Goal: Task Accomplishment & Management: Use online tool/utility

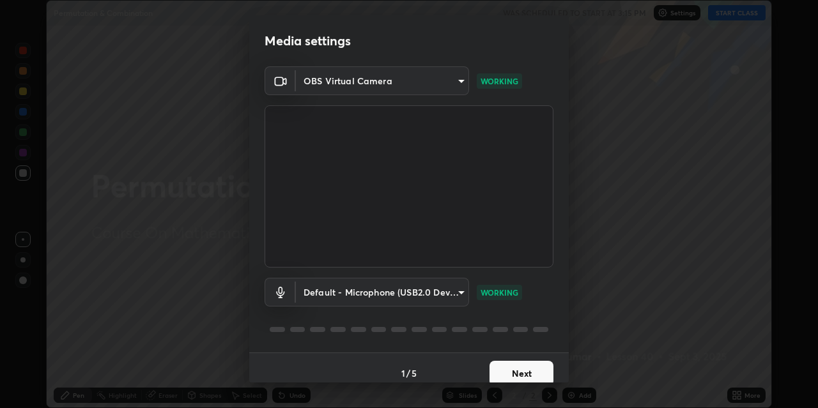
scroll to position [11, 0]
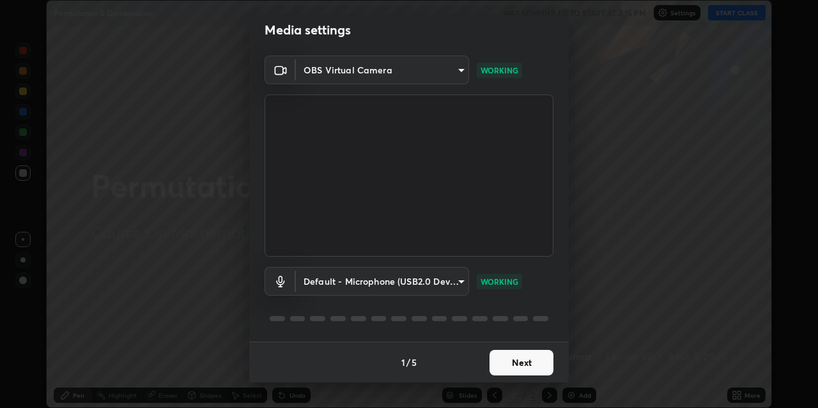
click at [506, 362] on button "Next" at bounding box center [522, 363] width 64 height 26
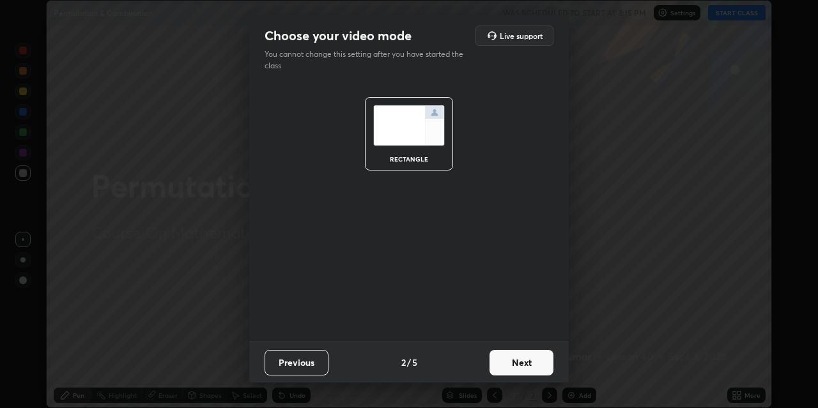
scroll to position [0, 0]
click at [509, 364] on button "Next" at bounding box center [522, 363] width 64 height 26
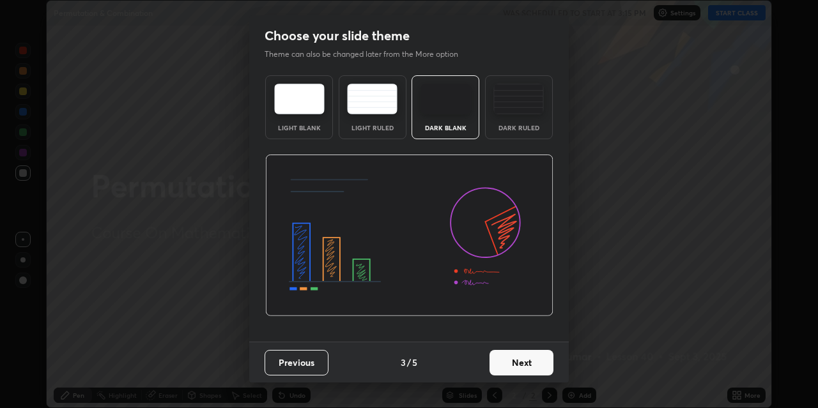
click at [506, 369] on button "Next" at bounding box center [522, 363] width 64 height 26
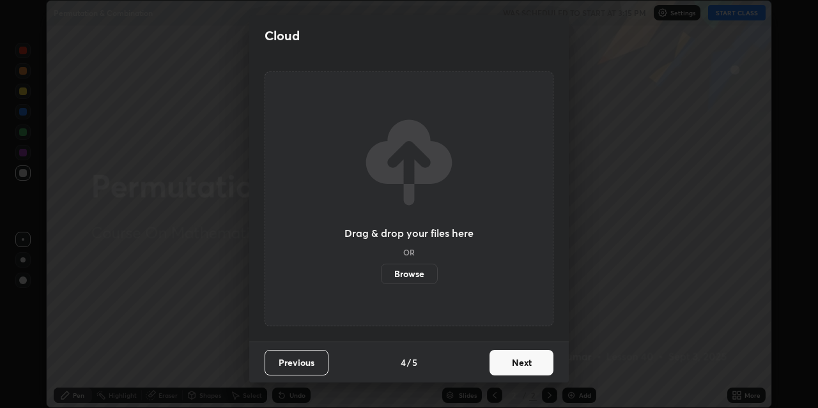
click at [507, 369] on button "Next" at bounding box center [522, 363] width 64 height 26
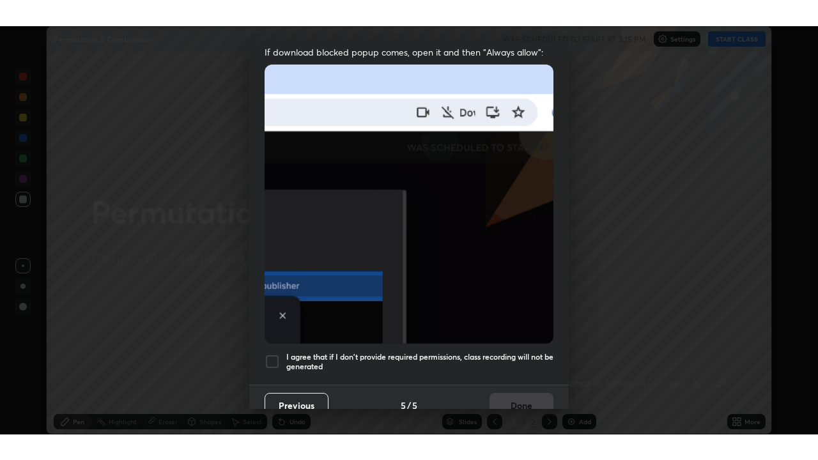
scroll to position [272, 0]
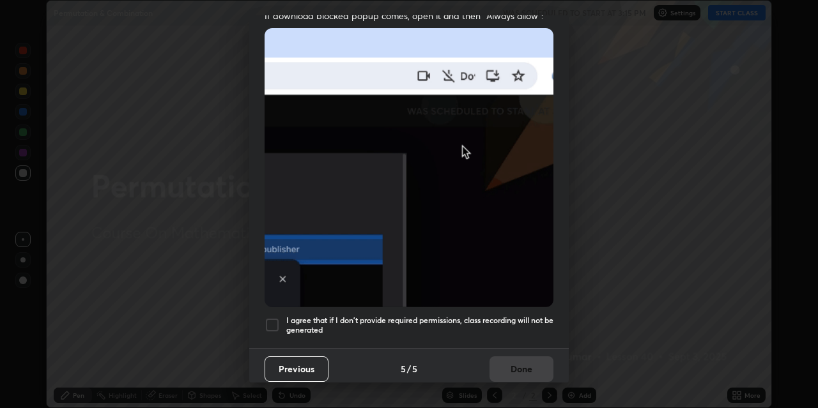
click at [271, 318] on div at bounding box center [272, 325] width 15 height 15
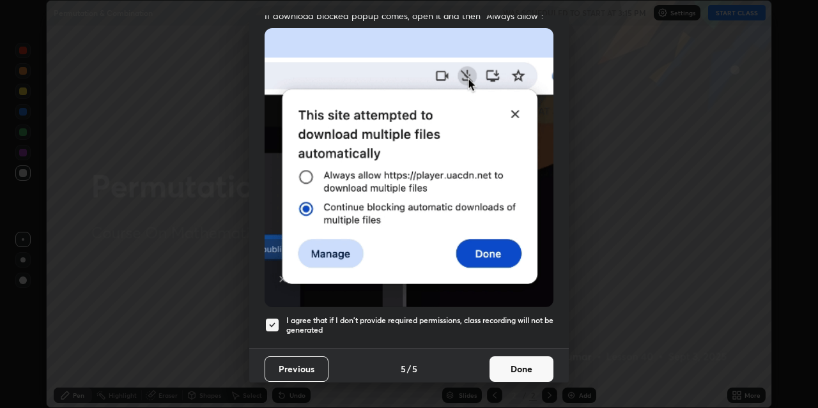
click at [509, 358] on button "Done" at bounding box center [522, 370] width 64 height 26
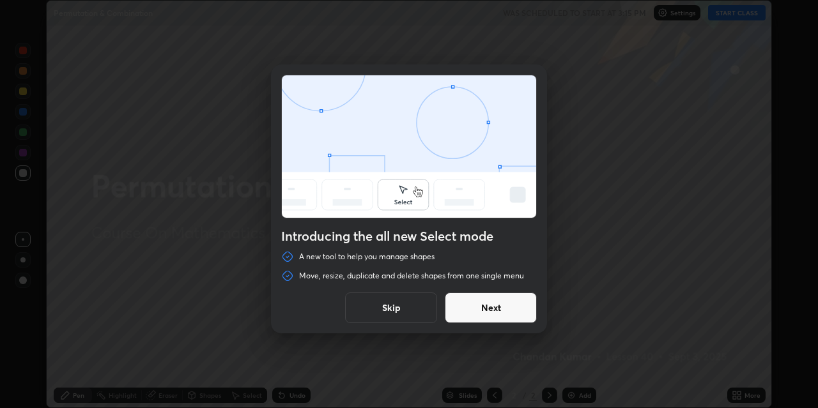
click at [483, 311] on button "Next" at bounding box center [491, 308] width 92 height 31
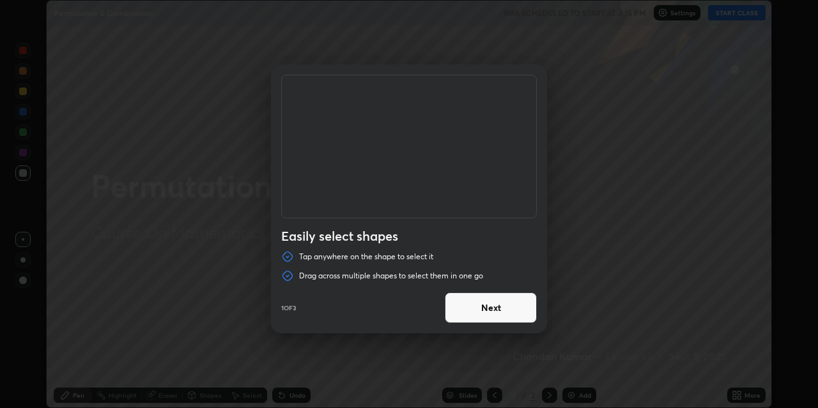
click at [465, 303] on button "Next" at bounding box center [491, 308] width 92 height 31
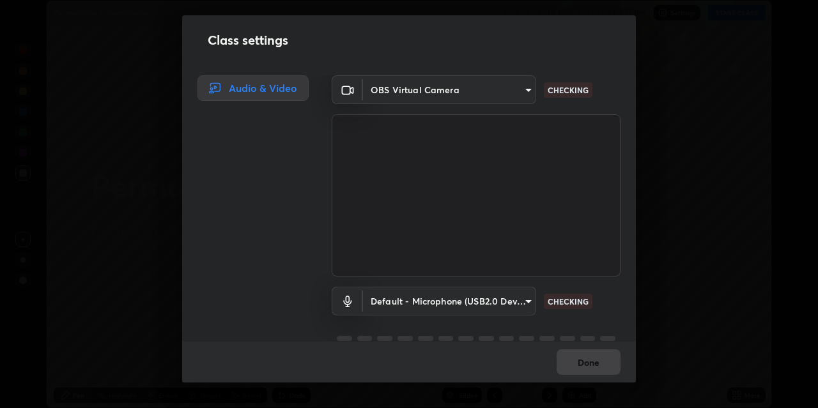
click at [485, 307] on body "Erase all Permutation & Combination WAS SCHEDULED TO START AT 3:15 PM Settings …" at bounding box center [409, 204] width 818 height 408
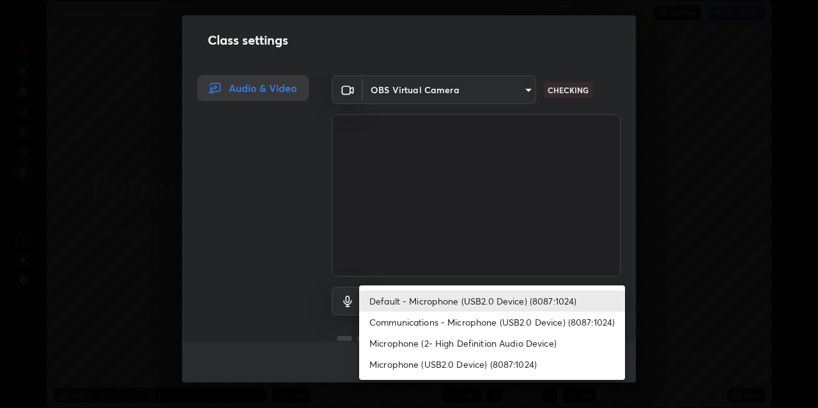
click at [660, 239] on div at bounding box center [409, 204] width 818 height 408
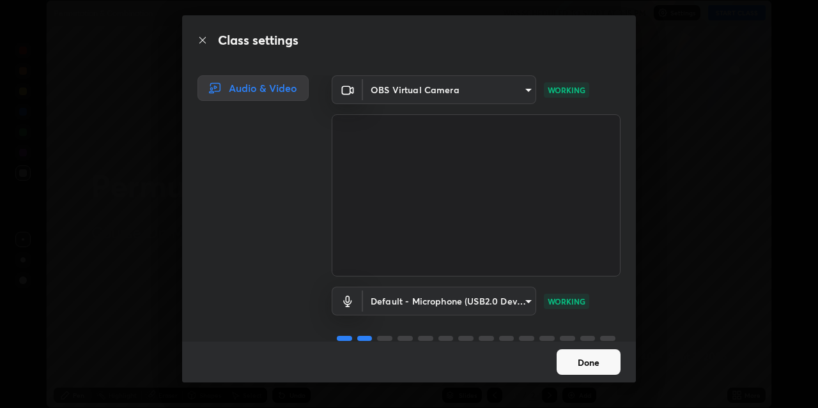
click at [578, 362] on button "Done" at bounding box center [589, 363] width 64 height 26
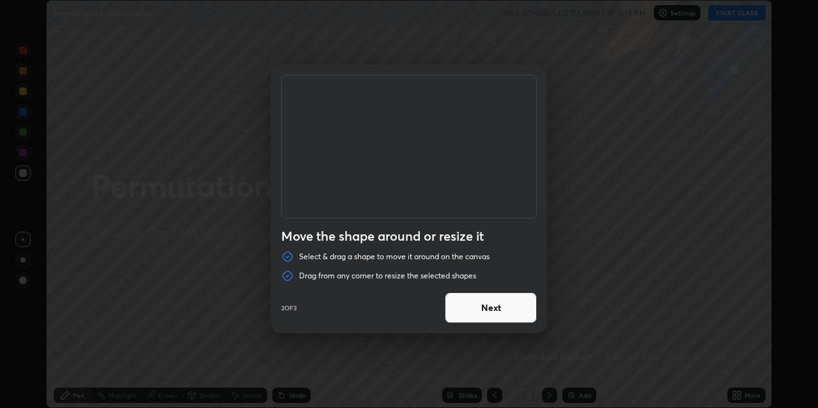
click at [512, 309] on button "Next" at bounding box center [491, 308] width 92 height 31
click at [508, 311] on button "Done" at bounding box center [491, 308] width 92 height 31
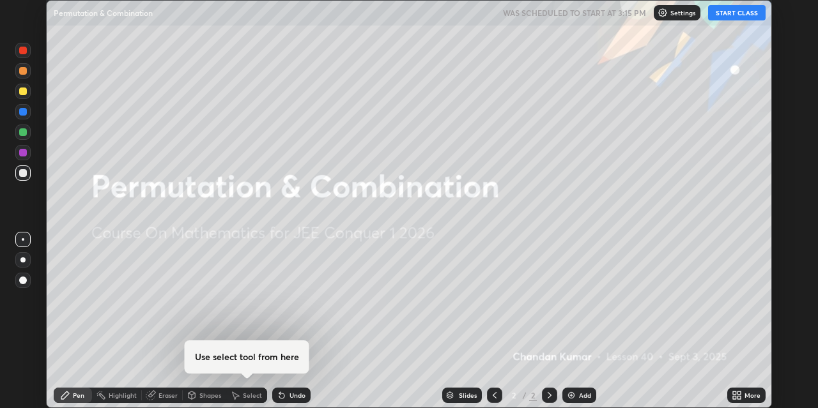
click at [575, 394] on div "Add" at bounding box center [579, 395] width 34 height 15
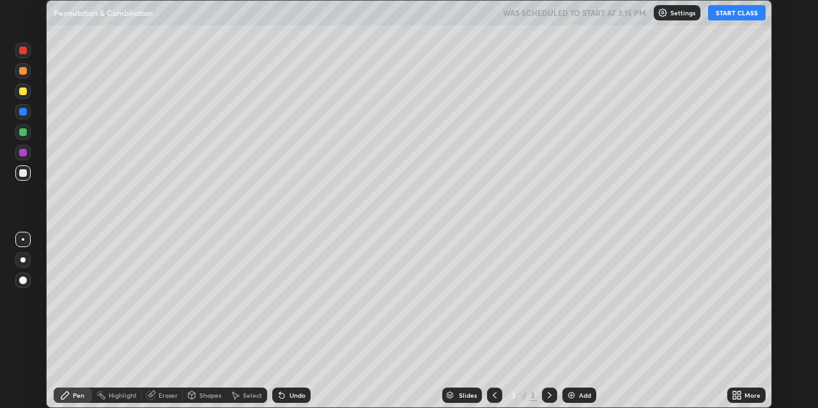
click at [726, 15] on button "START CLASS" at bounding box center [737, 12] width 58 height 15
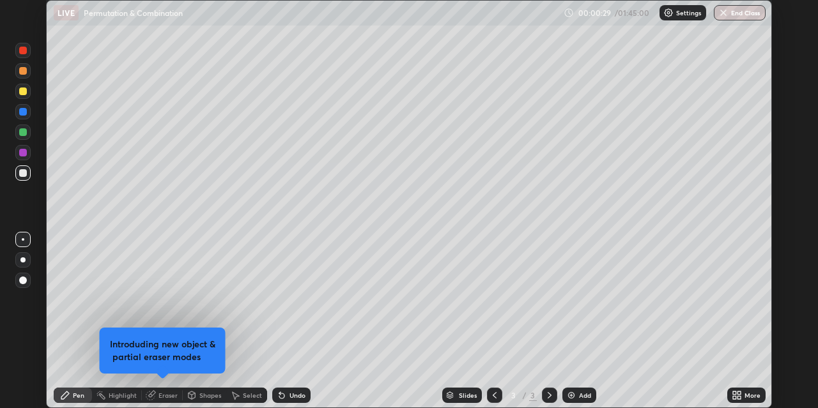
click at [81, 392] on div "Pen" at bounding box center [79, 395] width 12 height 6
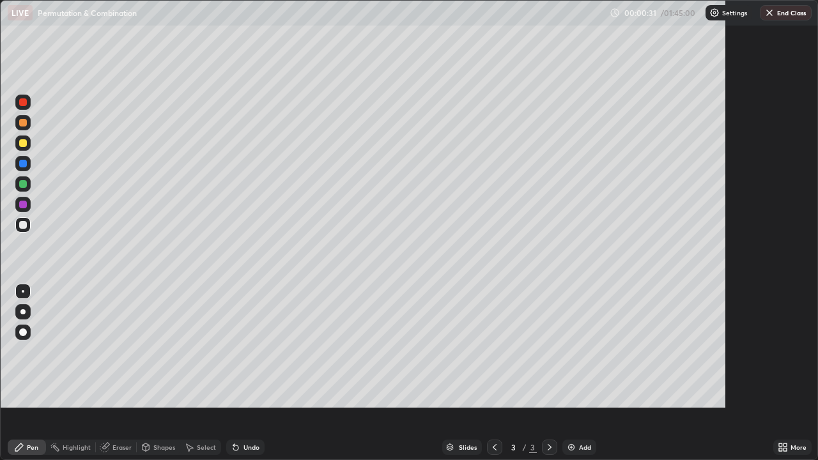
scroll to position [460, 818]
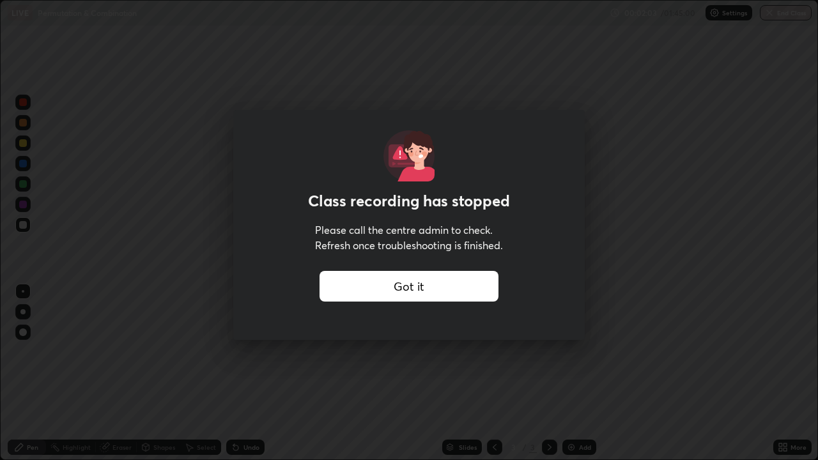
click at [398, 285] on div "Got it" at bounding box center [409, 286] width 179 height 31
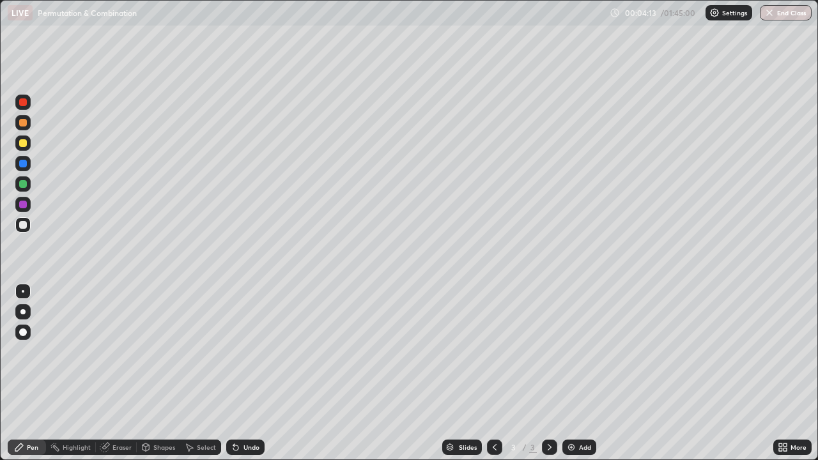
click at [118, 408] on div "Eraser" at bounding box center [121, 447] width 19 height 6
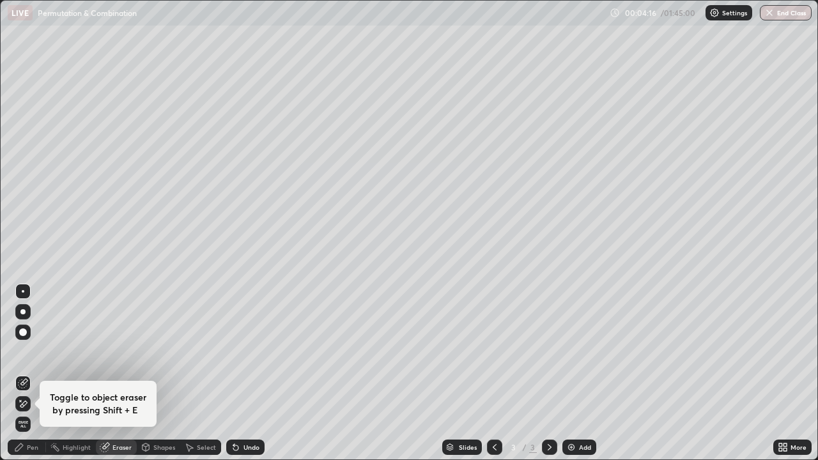
click at [26, 403] on icon at bounding box center [23, 404] width 10 height 11
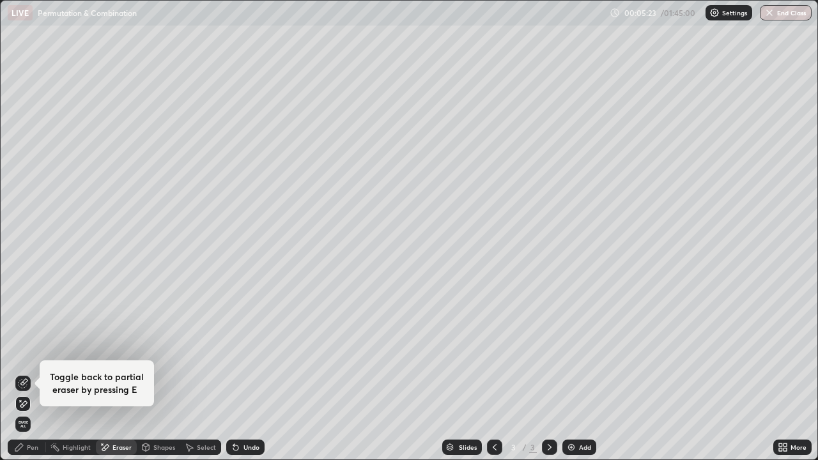
click at [32, 408] on div "Pen" at bounding box center [33, 447] width 12 height 6
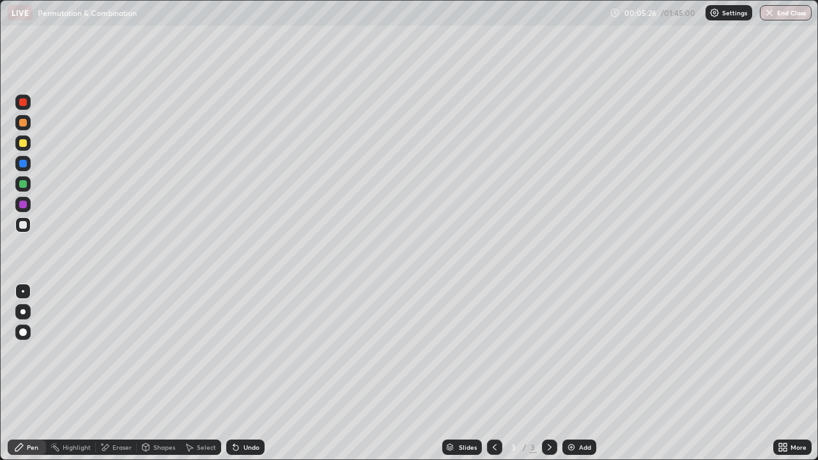
click at [23, 312] on div at bounding box center [22, 311] width 5 height 5
click at [118, 408] on div "Eraser" at bounding box center [121, 447] width 19 height 6
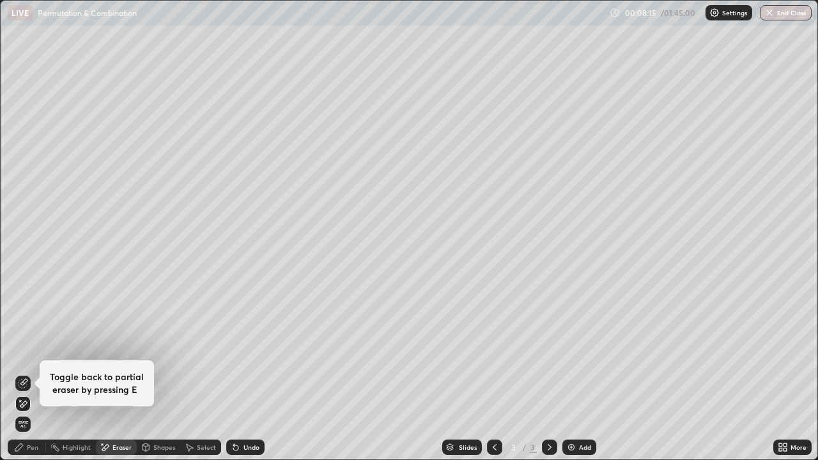
click at [27, 408] on div "Pen" at bounding box center [33, 447] width 12 height 6
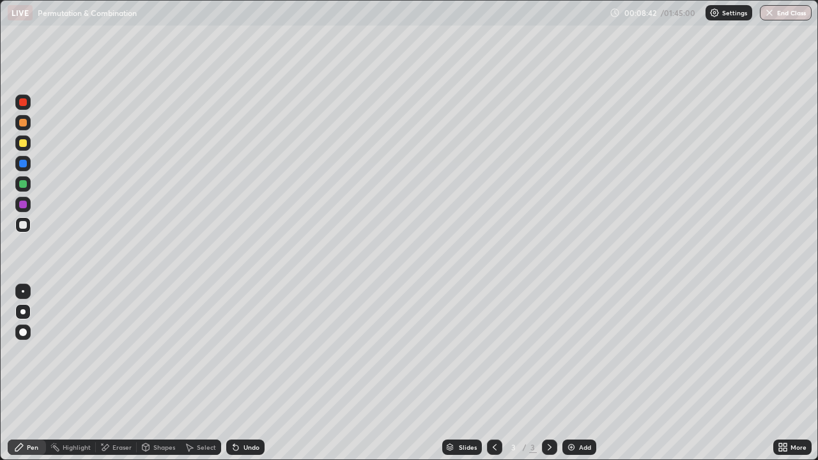
click at [580, 408] on div "Add" at bounding box center [585, 447] width 12 height 6
click at [234, 408] on icon at bounding box center [235, 448] width 5 height 5
click at [239, 408] on icon at bounding box center [236, 447] width 10 height 10
click at [241, 408] on div "Undo" at bounding box center [245, 447] width 38 height 15
click at [244, 408] on div "Undo" at bounding box center [252, 447] width 16 height 6
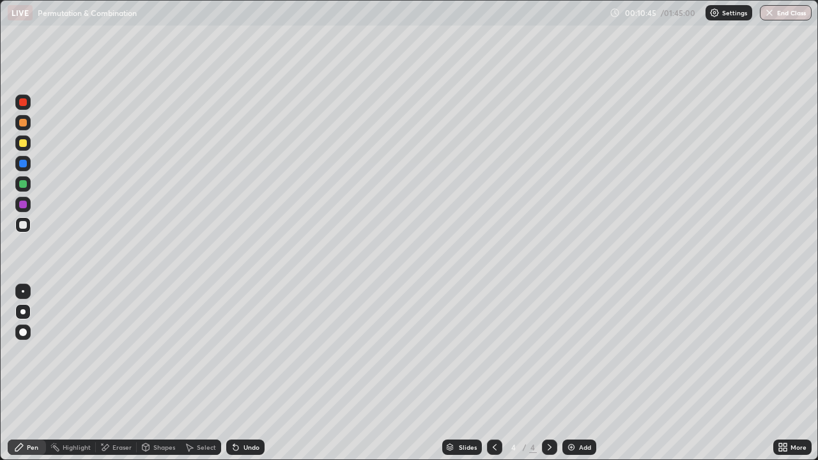
click at [244, 408] on div "Undo" at bounding box center [252, 447] width 16 height 6
click at [577, 408] on div "Add" at bounding box center [579, 447] width 34 height 15
click at [24, 203] on div at bounding box center [23, 205] width 8 height 8
click at [582, 408] on div "Add" at bounding box center [579, 447] width 34 height 15
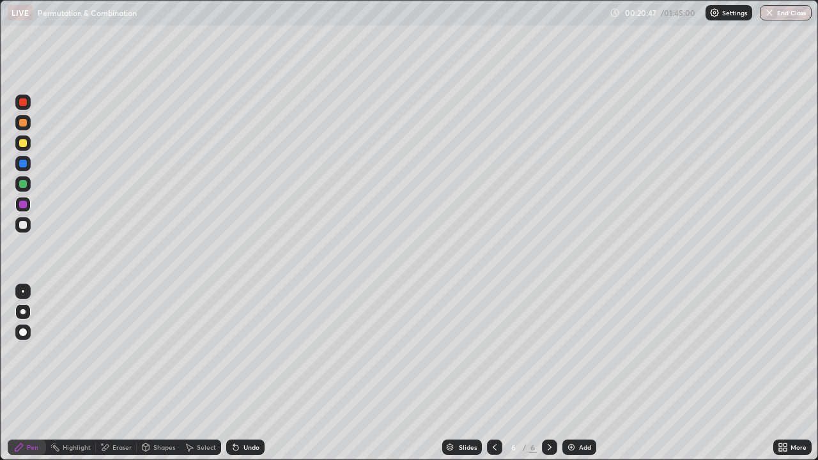
click at [579, 408] on div "Add" at bounding box center [585, 447] width 12 height 6
click at [244, 408] on div "Undo" at bounding box center [252, 447] width 16 height 6
click at [252, 408] on div "Undo" at bounding box center [252, 447] width 16 height 6
click at [244, 408] on div "Undo" at bounding box center [252, 447] width 16 height 6
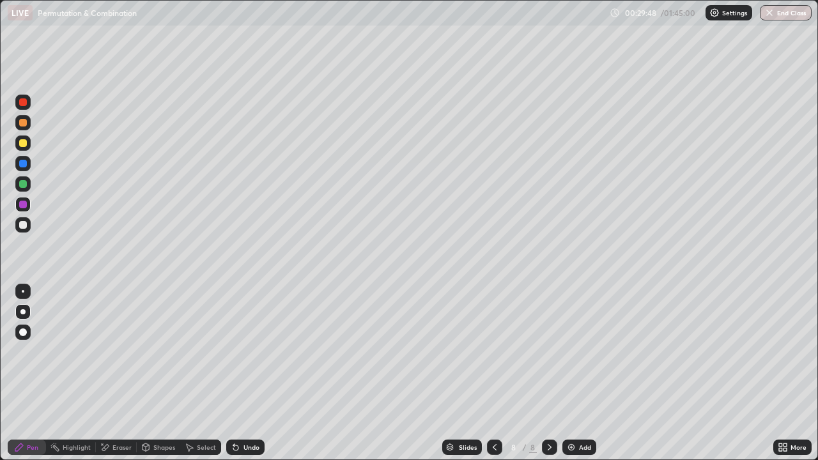
click at [119, 408] on div "Eraser" at bounding box center [121, 447] width 19 height 6
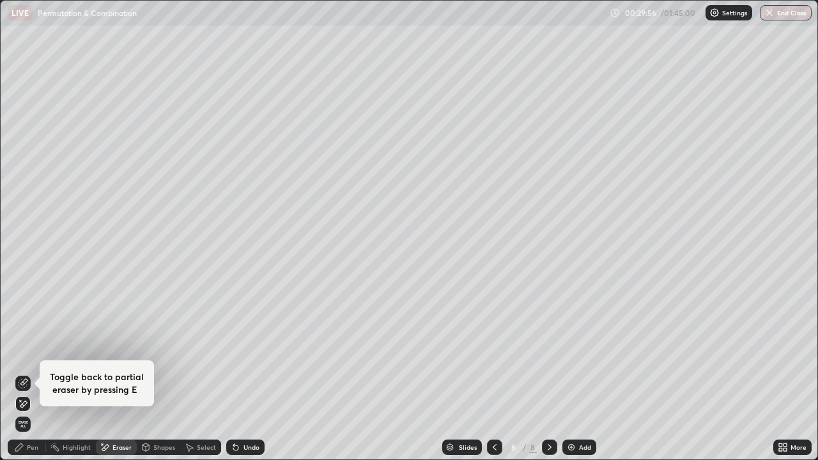
click at [205, 408] on div "Select" at bounding box center [206, 447] width 19 height 6
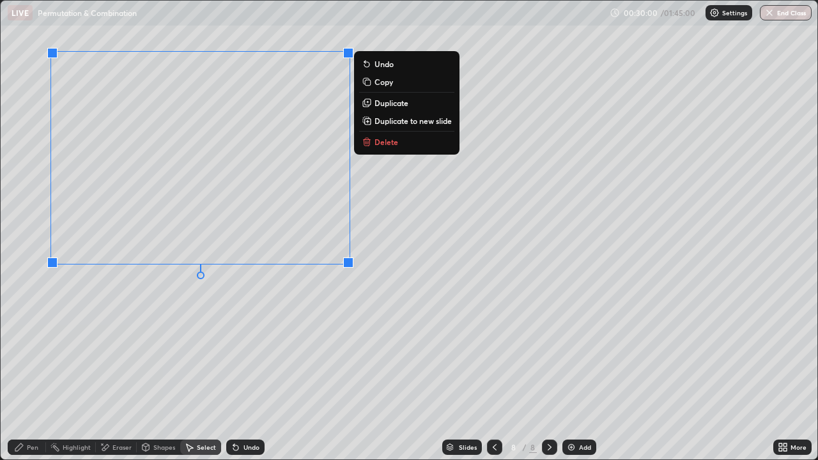
click at [277, 288] on div "0 ° Undo Copy Duplicate Duplicate to new slide Delete" at bounding box center [409, 230] width 817 height 459
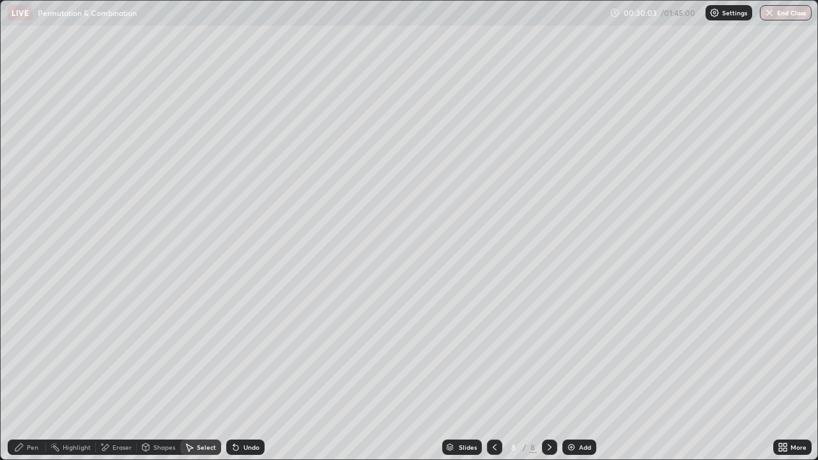
click at [26, 408] on div "Pen" at bounding box center [27, 447] width 38 height 15
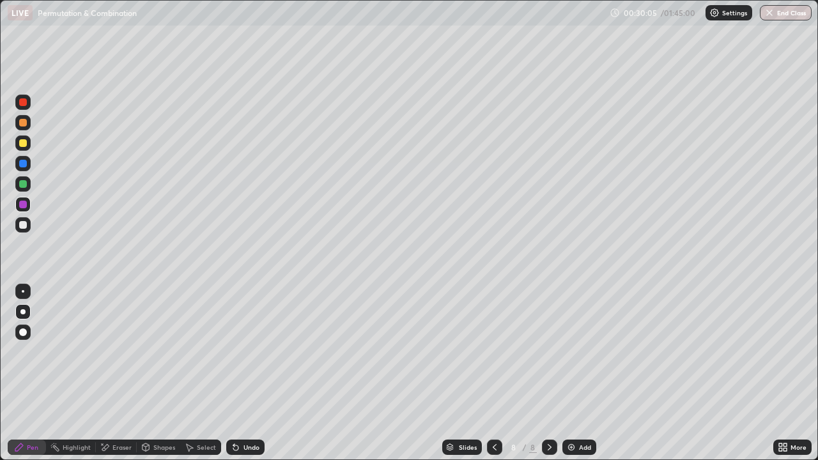
click at [20, 124] on div at bounding box center [23, 123] width 8 height 8
click at [249, 408] on div "Undo" at bounding box center [252, 447] width 16 height 6
click at [244, 408] on div "Undo" at bounding box center [245, 447] width 38 height 15
click at [244, 408] on div "Undo" at bounding box center [252, 447] width 16 height 6
click at [245, 408] on div "Undo" at bounding box center [252, 447] width 16 height 6
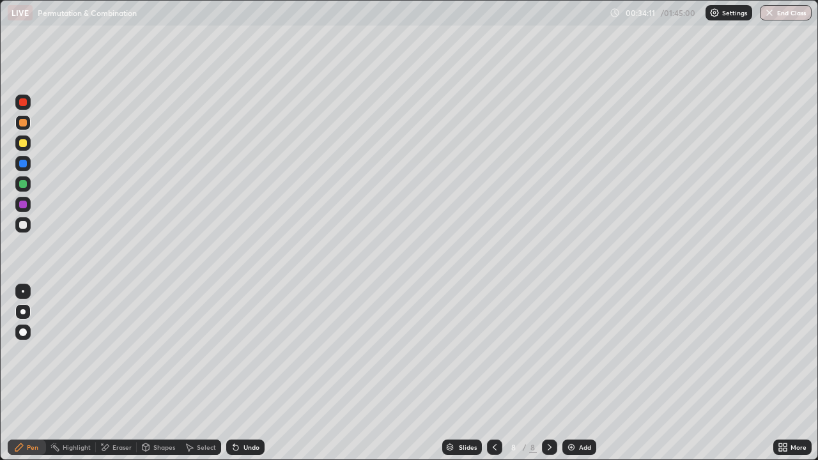
click at [244, 408] on div "Undo" at bounding box center [252, 447] width 16 height 6
click at [118, 408] on div "Eraser" at bounding box center [121, 447] width 19 height 6
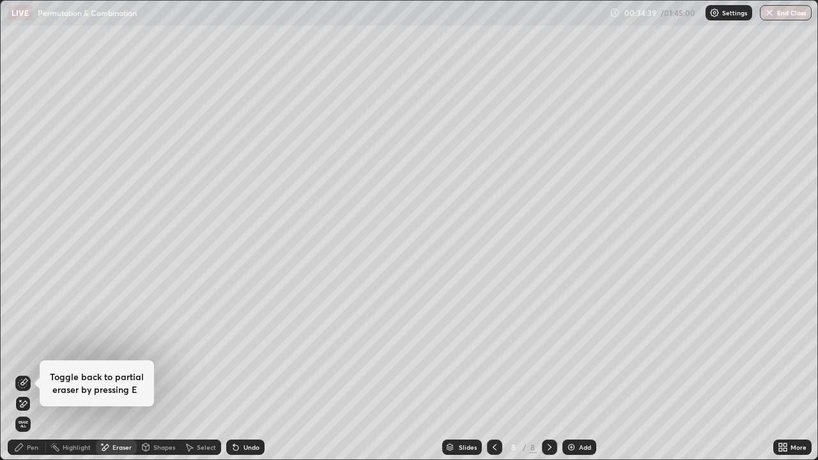
click at [24, 379] on icon at bounding box center [23, 383] width 10 height 10
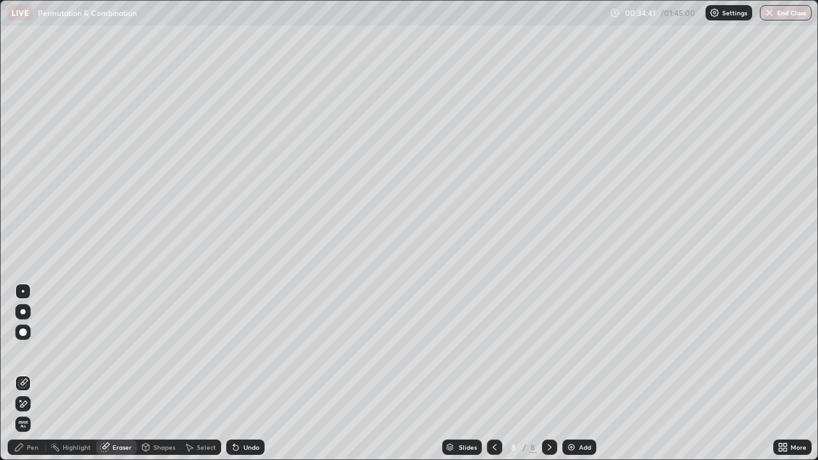
click at [32, 408] on div "Pen" at bounding box center [33, 447] width 12 height 6
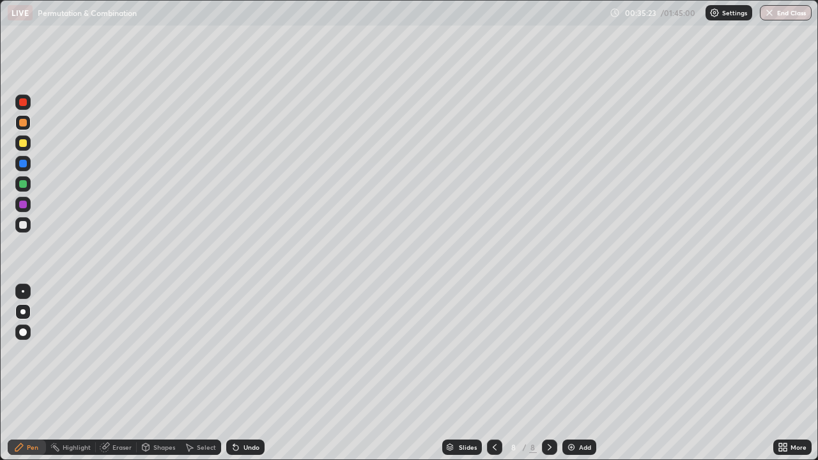
click at [236, 408] on icon at bounding box center [236, 447] width 10 height 10
click at [244, 408] on div "Undo" at bounding box center [252, 447] width 16 height 6
click at [241, 408] on div "Undo" at bounding box center [245, 447] width 38 height 15
click at [240, 408] on div "Undo" at bounding box center [245, 447] width 38 height 15
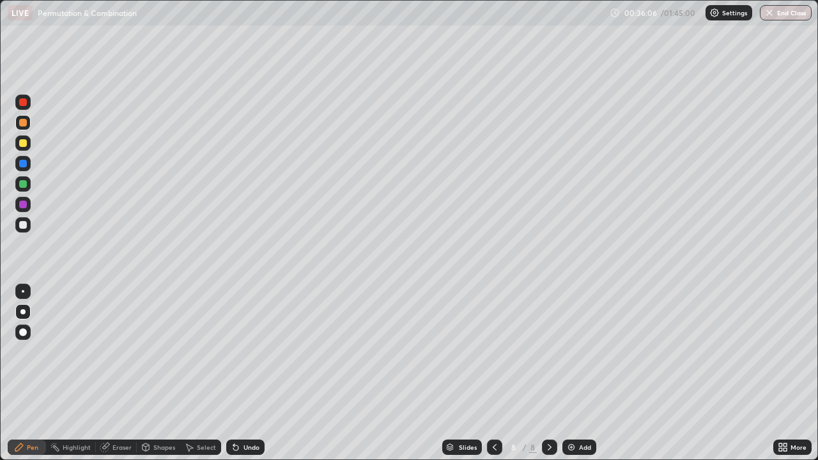
click at [240, 408] on div "Undo" at bounding box center [245, 447] width 38 height 15
click at [23, 206] on div at bounding box center [23, 205] width 8 height 8
click at [22, 228] on div at bounding box center [23, 225] width 8 height 8
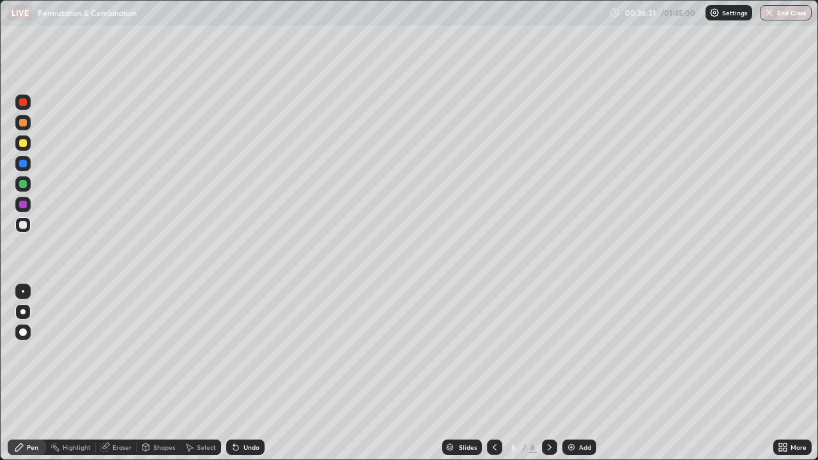
click at [244, 408] on div "Undo" at bounding box center [252, 447] width 16 height 6
click at [582, 408] on div "Add" at bounding box center [585, 447] width 12 height 6
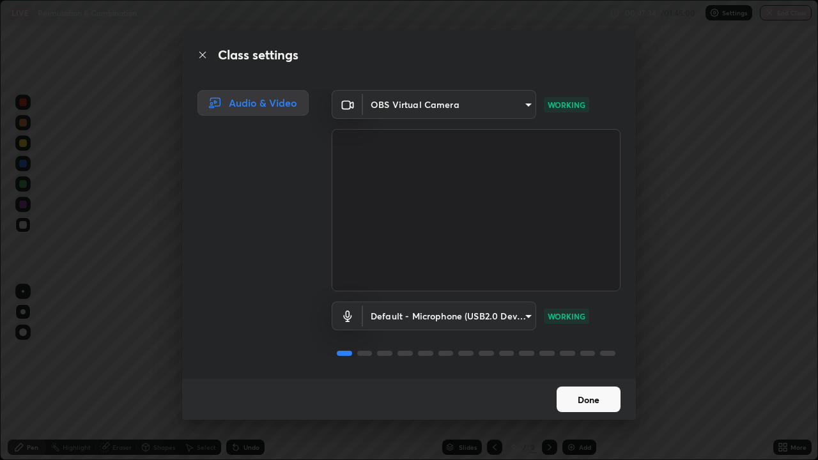
click at [580, 392] on button "Done" at bounding box center [589, 400] width 64 height 26
click at [586, 399] on button "Done" at bounding box center [589, 400] width 64 height 26
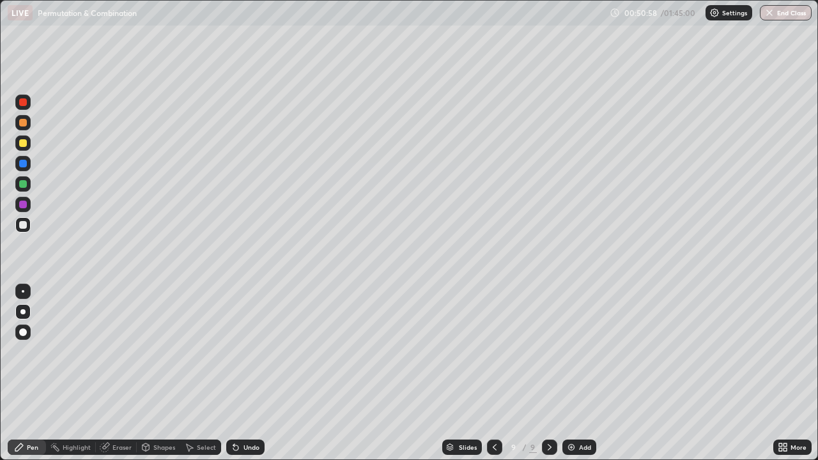
click at [573, 408] on img at bounding box center [571, 447] width 10 height 10
click at [573, 408] on div "Add" at bounding box center [579, 447] width 34 height 15
click at [111, 408] on div "Eraser" at bounding box center [116, 447] width 41 height 15
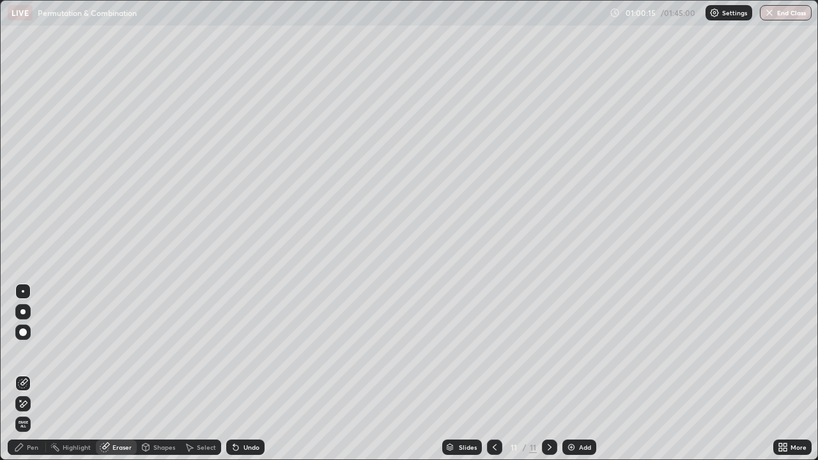
click at [25, 408] on div "Pen" at bounding box center [27, 447] width 38 height 15
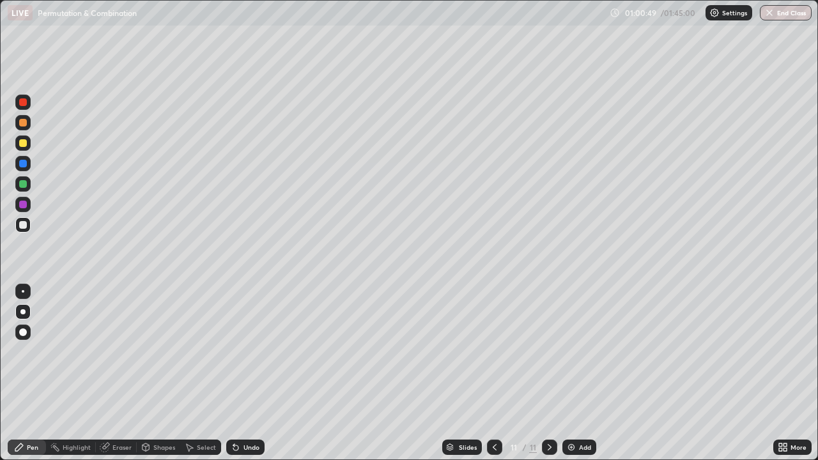
click at [579, 408] on div "Add" at bounding box center [585, 447] width 12 height 6
click at [249, 408] on div "Undo" at bounding box center [252, 447] width 16 height 6
click at [250, 408] on div "Undo" at bounding box center [252, 447] width 16 height 6
click at [244, 408] on div "Undo" at bounding box center [252, 447] width 16 height 6
click at [116, 408] on div "Eraser" at bounding box center [121, 447] width 19 height 6
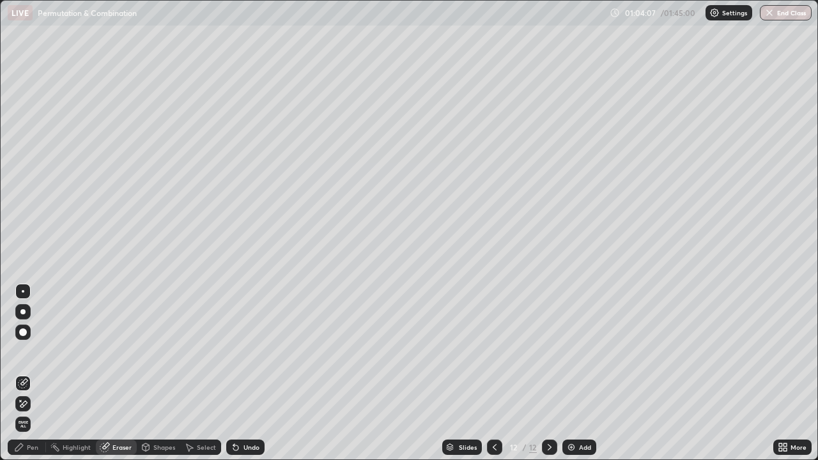
click at [35, 408] on div "Pen" at bounding box center [33, 447] width 12 height 6
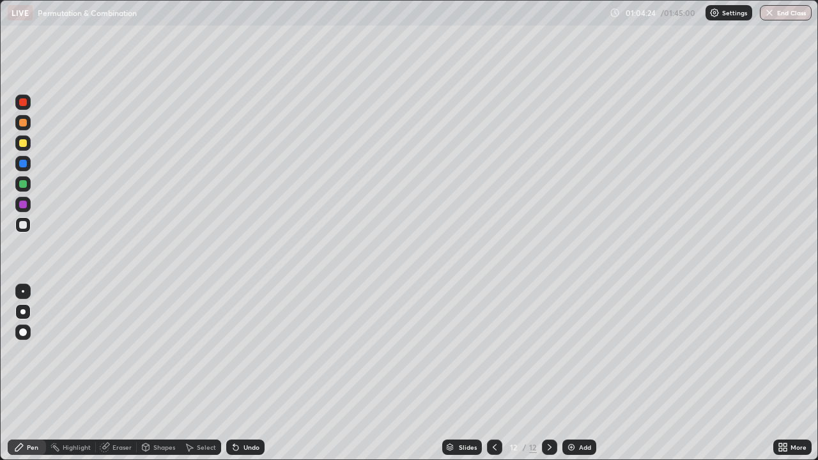
click at [118, 408] on div "Eraser" at bounding box center [121, 447] width 19 height 6
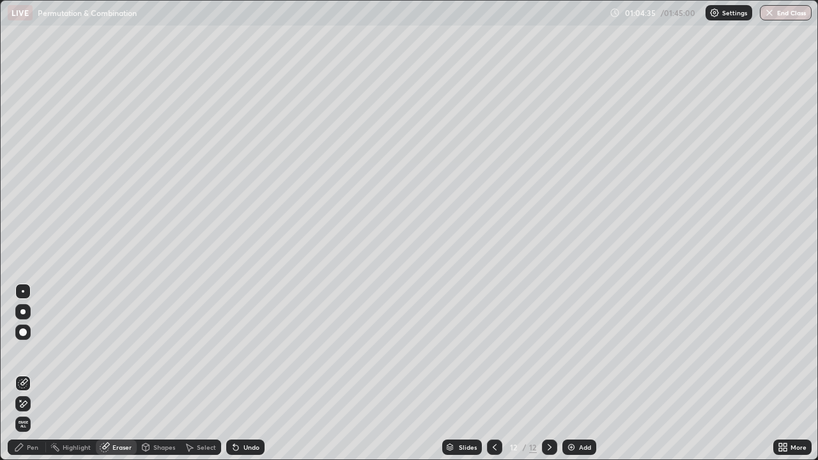
click at [20, 408] on icon at bounding box center [19, 448] width 8 height 8
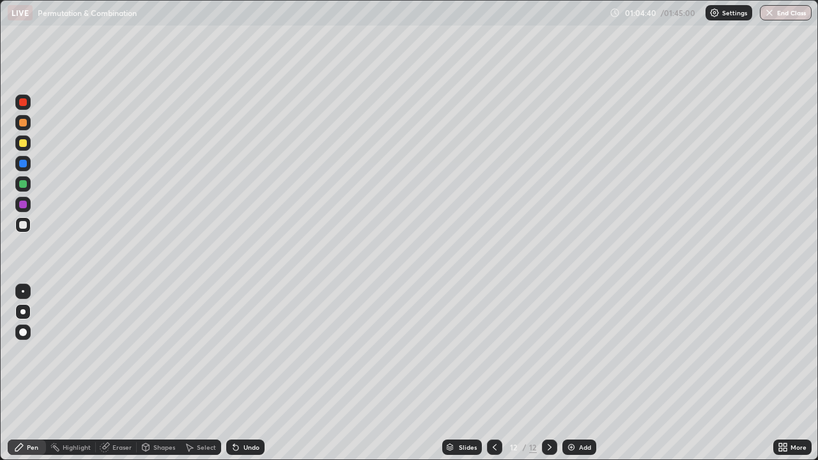
click at [116, 408] on div "Eraser" at bounding box center [116, 447] width 41 height 15
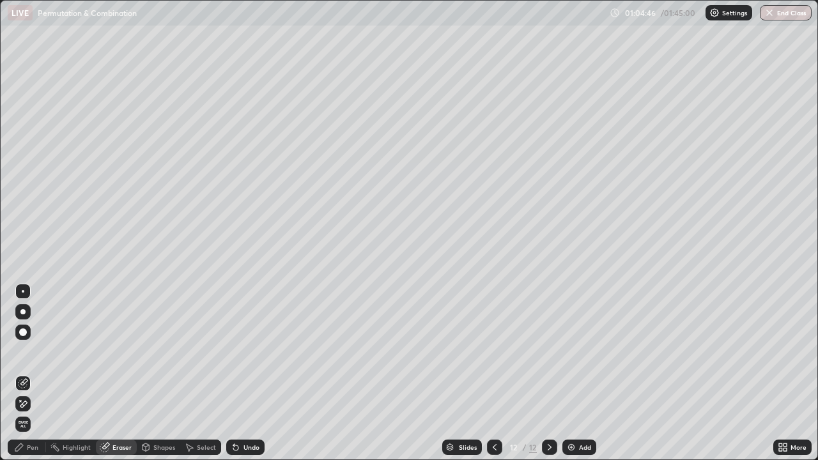
click at [25, 408] on div "Pen" at bounding box center [27, 447] width 38 height 15
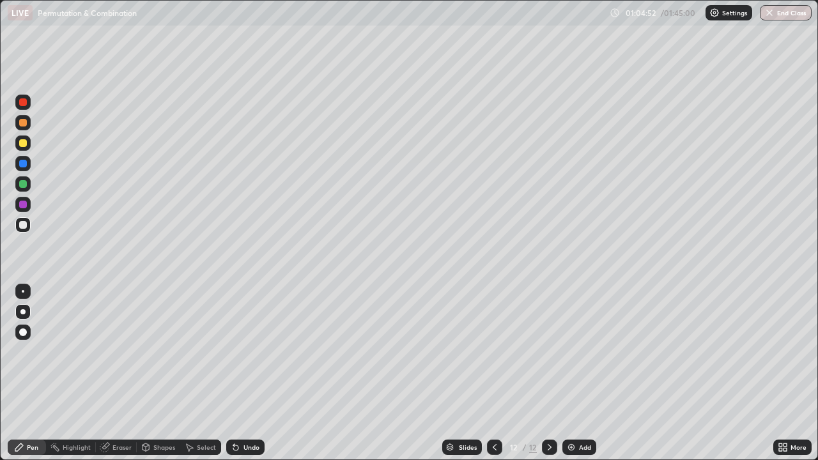
click at [111, 408] on div "Eraser" at bounding box center [116, 447] width 41 height 15
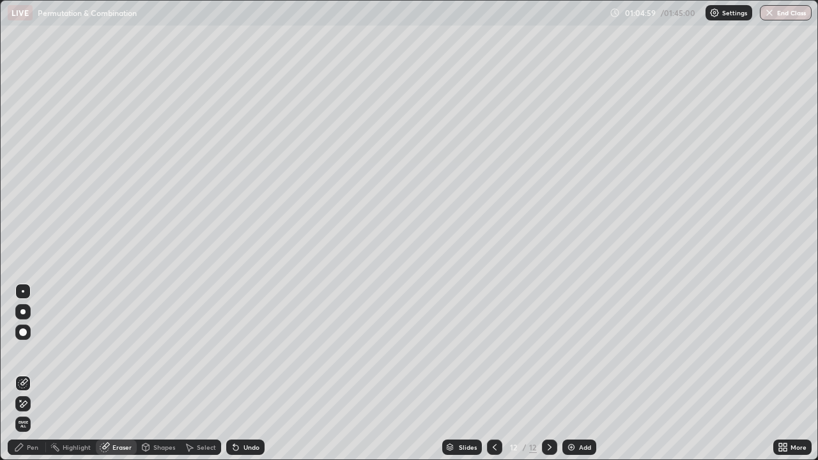
click at [27, 408] on div "Pen" at bounding box center [33, 447] width 12 height 6
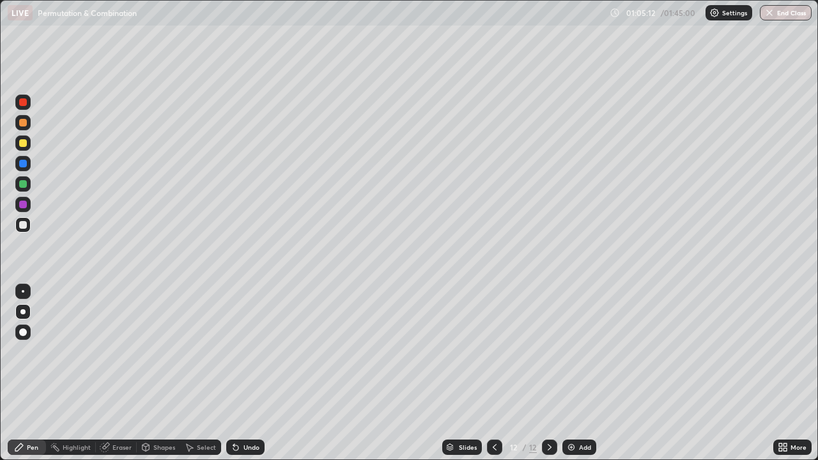
click at [244, 408] on div "Undo" at bounding box center [252, 447] width 16 height 6
click at [570, 408] on img at bounding box center [571, 447] width 10 height 10
click at [577, 408] on div "Add" at bounding box center [579, 447] width 34 height 15
click at [120, 408] on div "Eraser" at bounding box center [116, 447] width 41 height 15
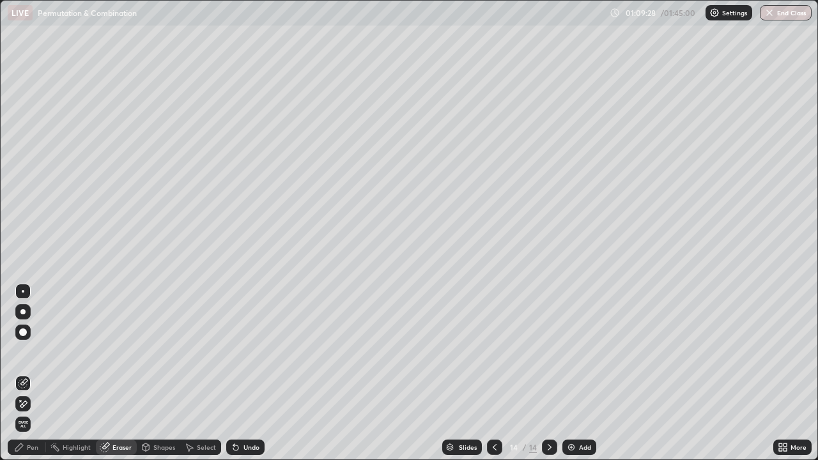
click at [30, 408] on div "Pen" at bounding box center [33, 447] width 12 height 6
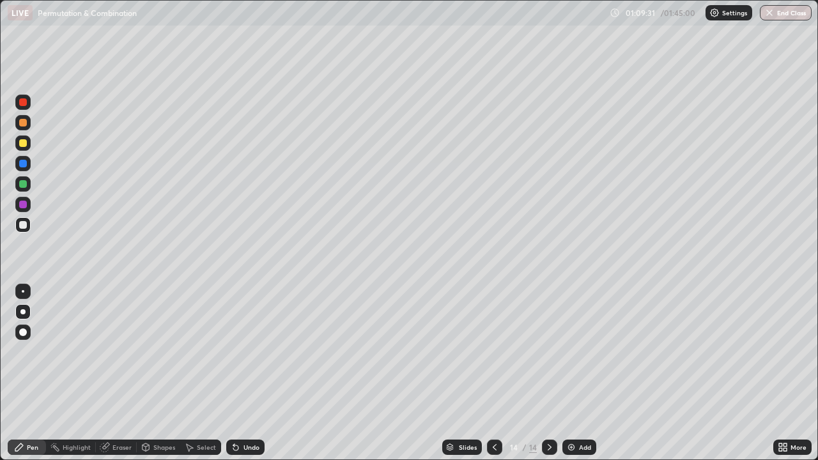
click at [494, 408] on div at bounding box center [494, 447] width 15 height 15
click at [113, 408] on div "Eraser" at bounding box center [121, 447] width 19 height 6
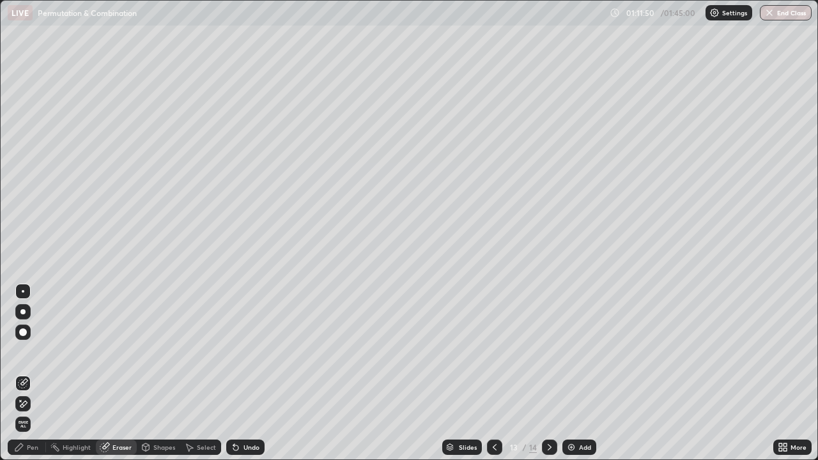
click at [33, 408] on div "Pen" at bounding box center [33, 447] width 12 height 6
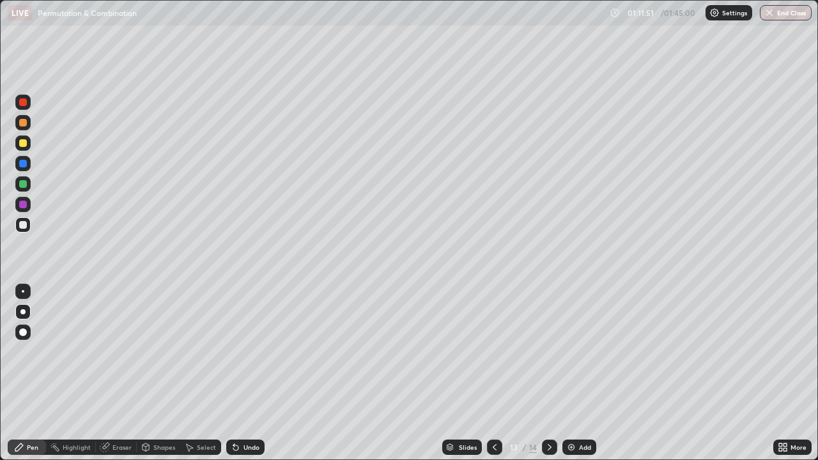
click at [22, 206] on div at bounding box center [23, 205] width 8 height 8
click at [582, 408] on div "Add" at bounding box center [579, 447] width 34 height 15
click at [487, 408] on div at bounding box center [494, 447] width 15 height 15
click at [546, 408] on icon at bounding box center [550, 447] width 10 height 10
click at [550, 408] on icon at bounding box center [550, 447] width 10 height 10
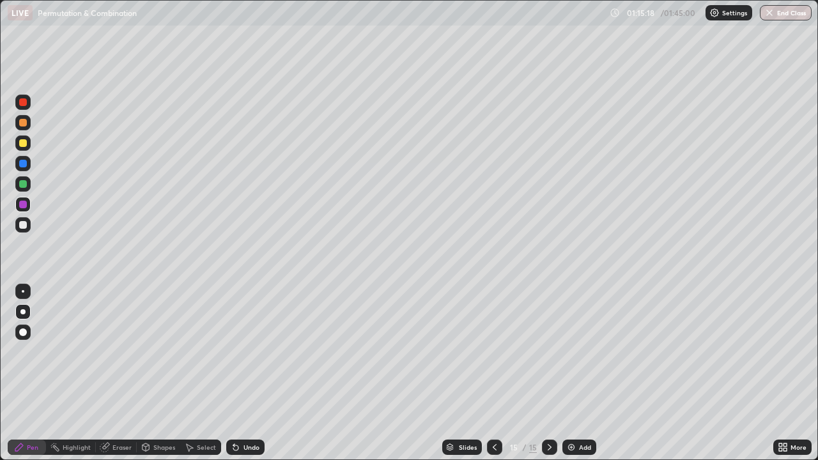
click at [495, 408] on div at bounding box center [494, 447] width 15 height 15
click at [494, 408] on icon at bounding box center [495, 447] width 4 height 6
click at [550, 408] on icon at bounding box center [550, 447] width 10 height 10
click at [244, 408] on div "Undo" at bounding box center [252, 447] width 16 height 6
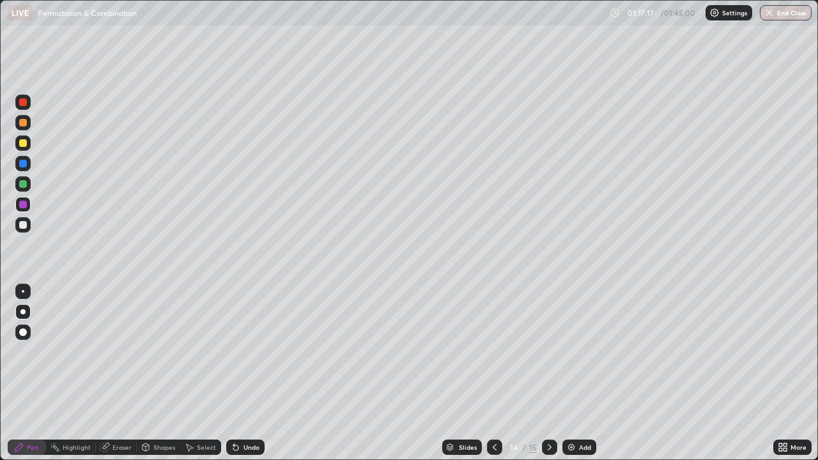
click at [493, 408] on div at bounding box center [494, 447] width 15 height 15
click at [547, 408] on div at bounding box center [549, 447] width 15 height 15
click at [549, 408] on icon at bounding box center [550, 447] width 4 height 6
click at [493, 408] on icon at bounding box center [495, 447] width 10 height 10
click at [492, 408] on icon at bounding box center [495, 447] width 10 height 10
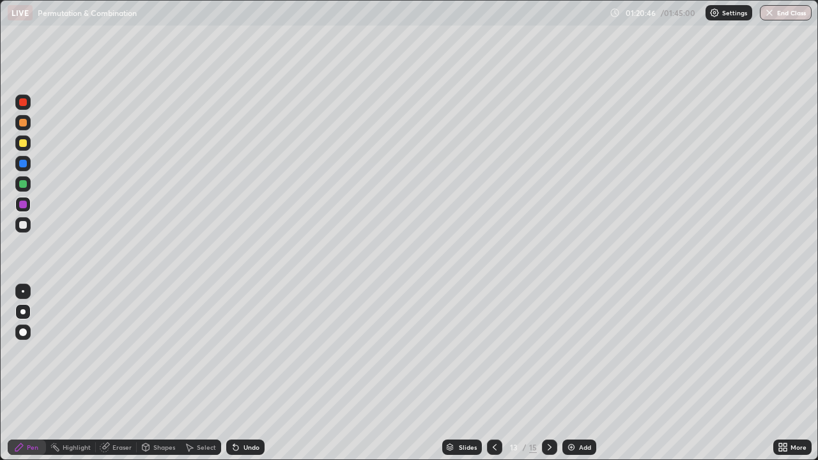
click at [580, 408] on div "Add" at bounding box center [585, 447] width 12 height 6
click at [548, 408] on icon at bounding box center [550, 447] width 10 height 10
click at [495, 408] on icon at bounding box center [495, 447] width 10 height 10
click at [492, 408] on icon at bounding box center [495, 447] width 10 height 10
click at [549, 408] on icon at bounding box center [550, 447] width 10 height 10
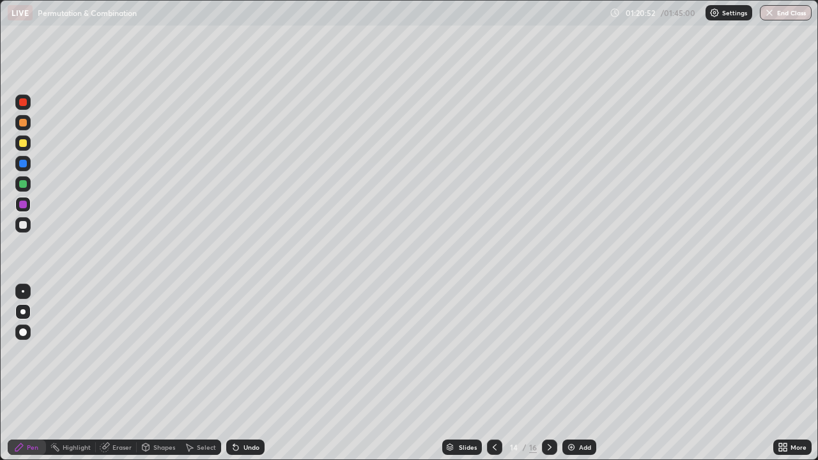
click at [548, 408] on icon at bounding box center [550, 447] width 10 height 10
click at [197, 408] on div "Select" at bounding box center [206, 447] width 19 height 6
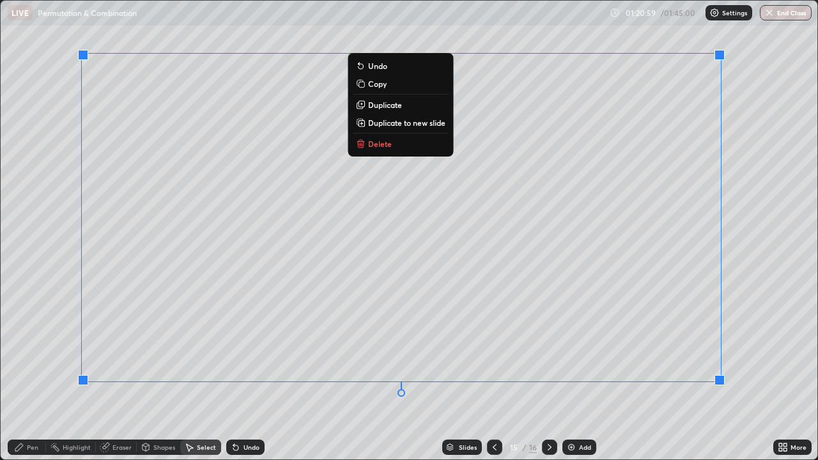
click at [384, 85] on p "Copy" at bounding box center [377, 84] width 19 height 10
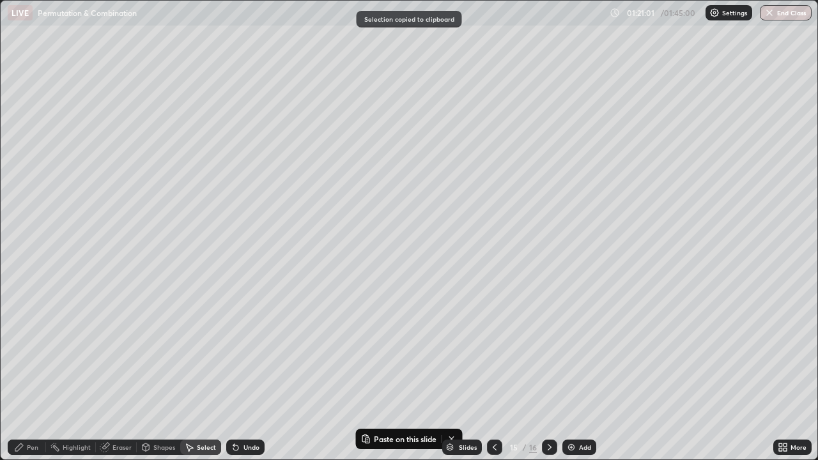
click at [493, 408] on icon at bounding box center [495, 447] width 10 height 10
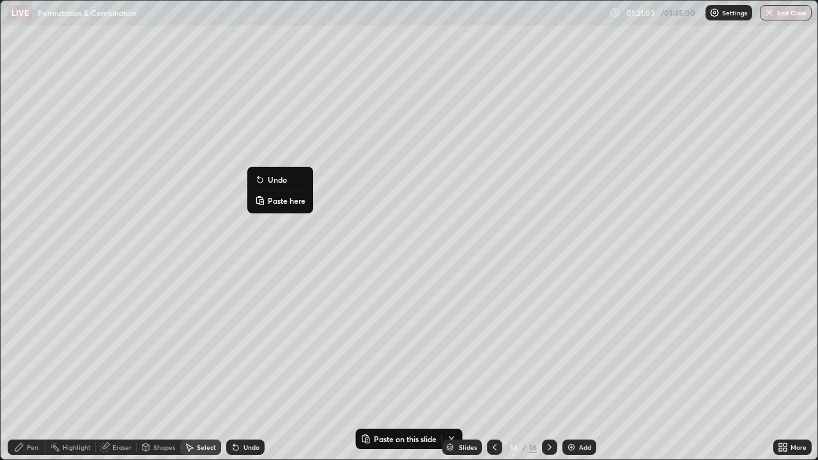
click at [283, 202] on p "Paste here" at bounding box center [287, 201] width 38 height 10
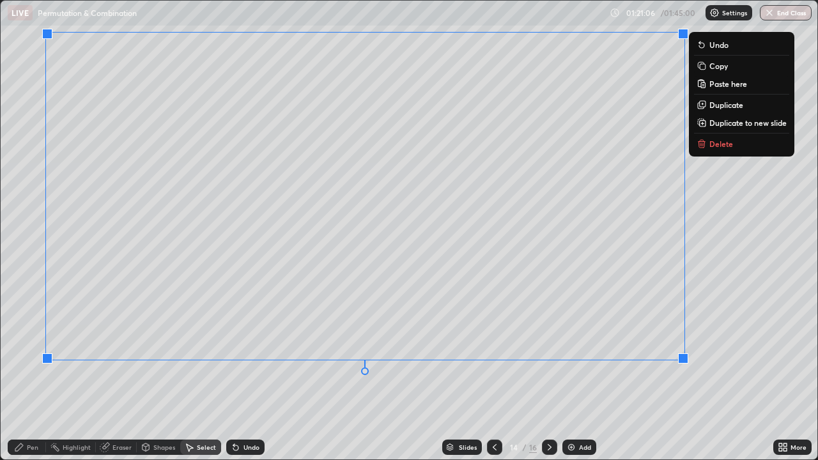
click at [407, 406] on div "0 ° Undo Copy Paste here Duplicate Duplicate to new slide Delete" at bounding box center [409, 230] width 817 height 459
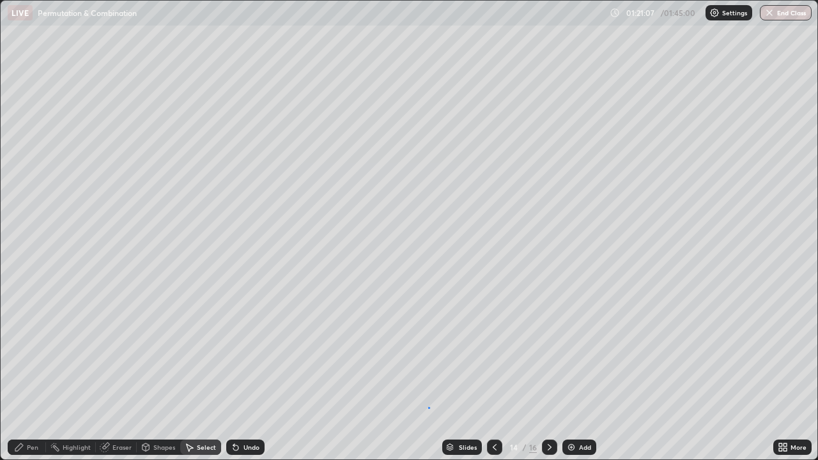
click at [428, 407] on div "0 ° Undo Copy Paste here Duplicate Duplicate to new slide Delete" at bounding box center [409, 230] width 817 height 459
click at [458, 401] on div "0 ° Undo Copy Paste here Duplicate Duplicate to new slide Delete" at bounding box center [409, 230] width 817 height 459
click at [548, 408] on icon at bounding box center [550, 447] width 10 height 10
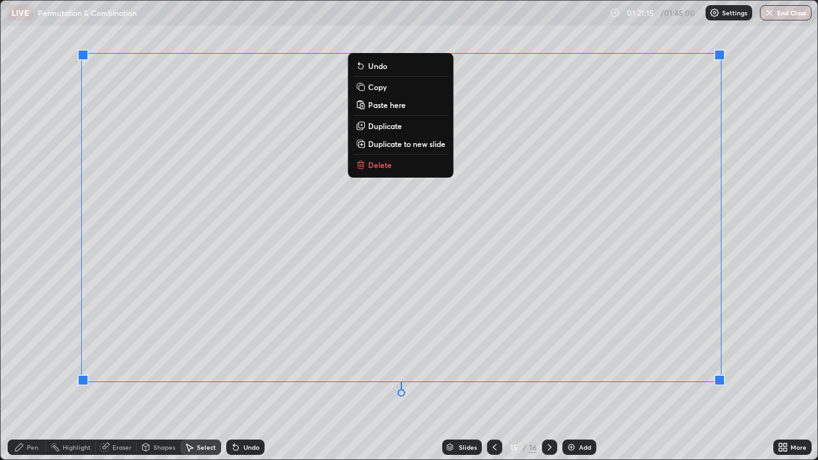
click at [395, 165] on button "Delete" at bounding box center [400, 164] width 95 height 15
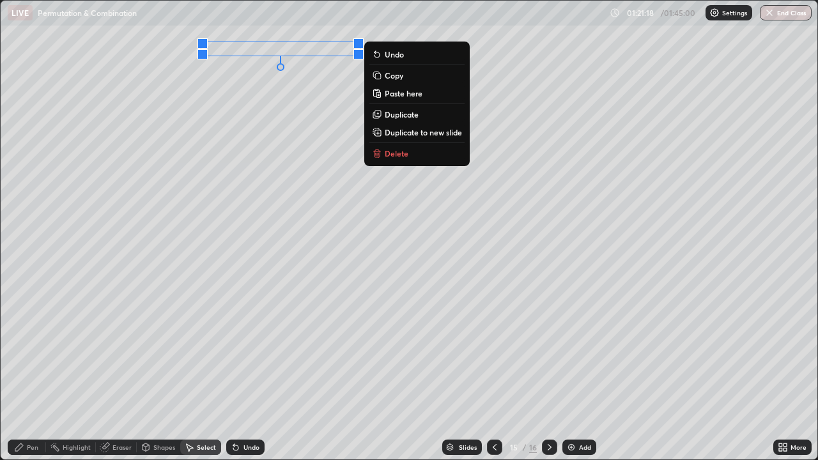
click at [417, 153] on button "Delete" at bounding box center [416, 153] width 95 height 15
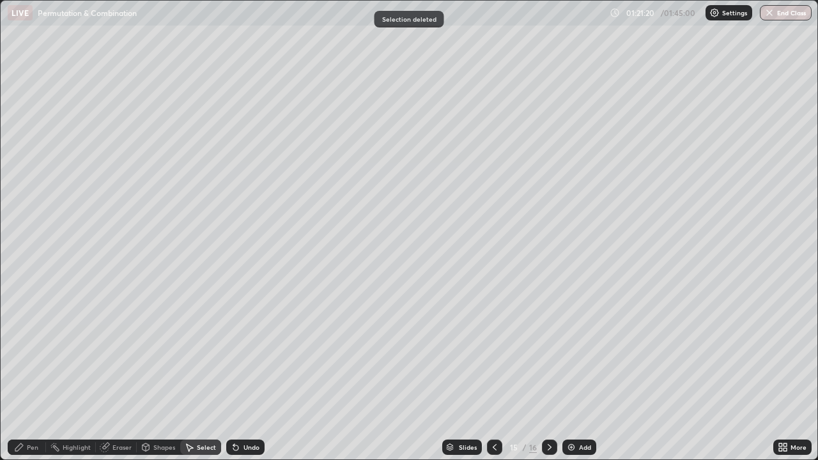
click at [550, 408] on icon at bounding box center [550, 447] width 4 height 6
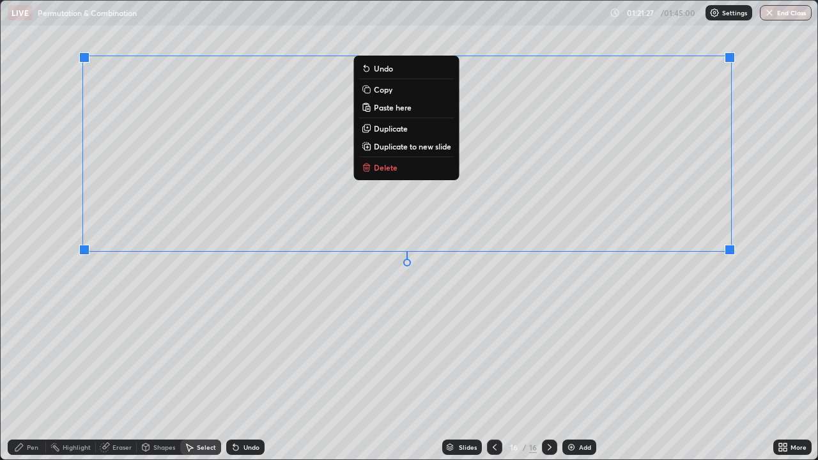
click at [412, 89] on button "Copy" at bounding box center [406, 89] width 95 height 15
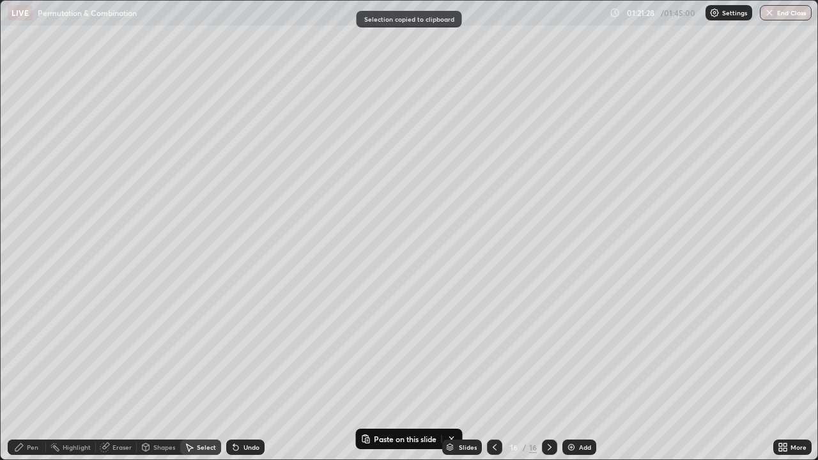
click at [492, 408] on icon at bounding box center [495, 447] width 10 height 10
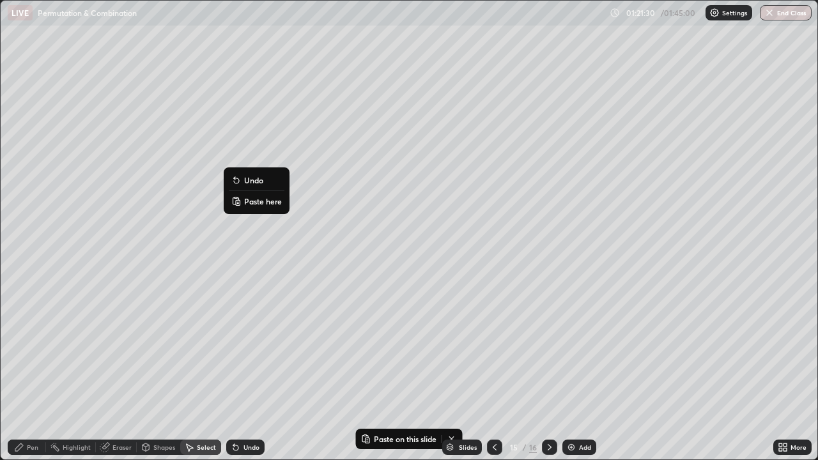
click at [273, 200] on p "Paste here" at bounding box center [263, 201] width 38 height 10
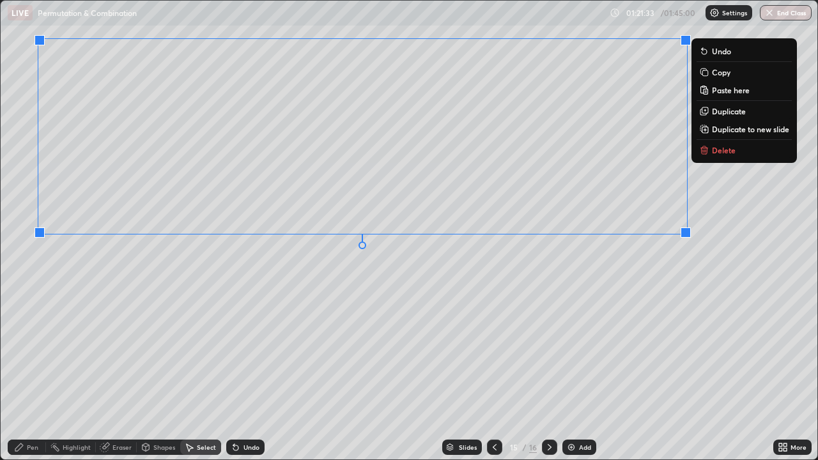
click at [322, 311] on div "0 ° Undo Copy Paste here Duplicate Duplicate to new slide Delete" at bounding box center [409, 230] width 817 height 459
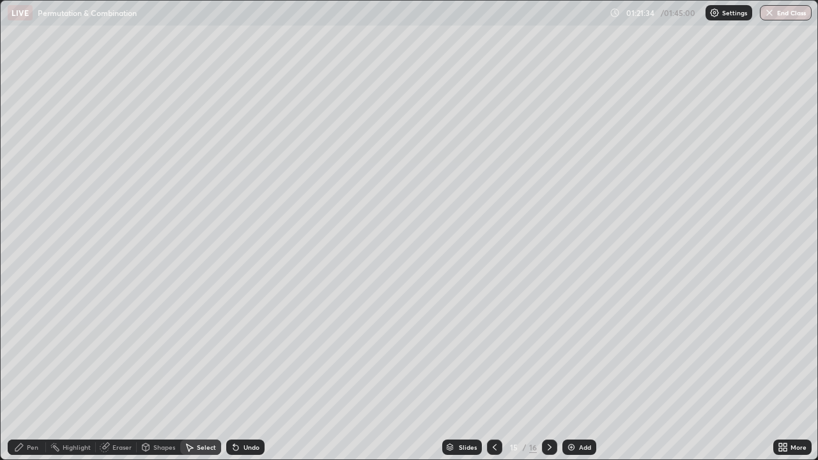
click at [548, 408] on icon at bounding box center [550, 447] width 10 height 10
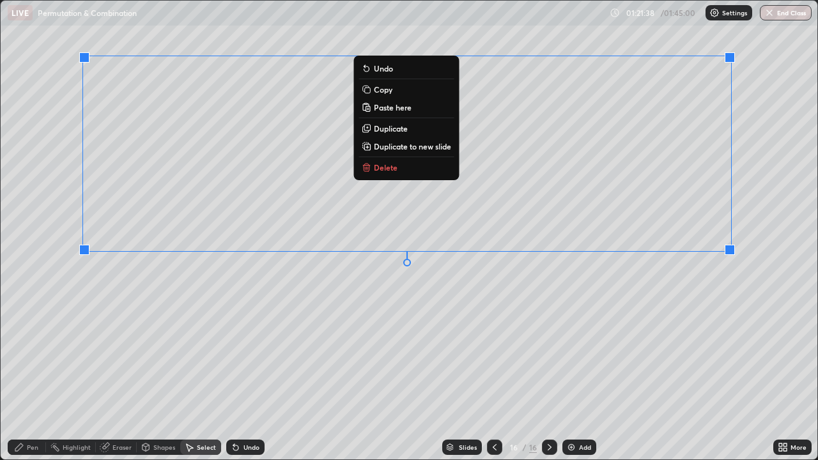
click at [421, 168] on button "Delete" at bounding box center [406, 167] width 95 height 15
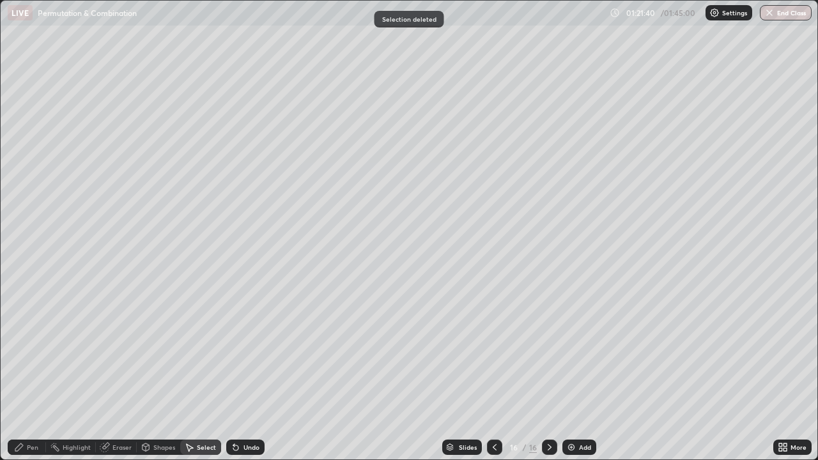
click at [493, 408] on icon at bounding box center [495, 447] width 10 height 10
click at [26, 408] on div "Pen" at bounding box center [27, 447] width 38 height 15
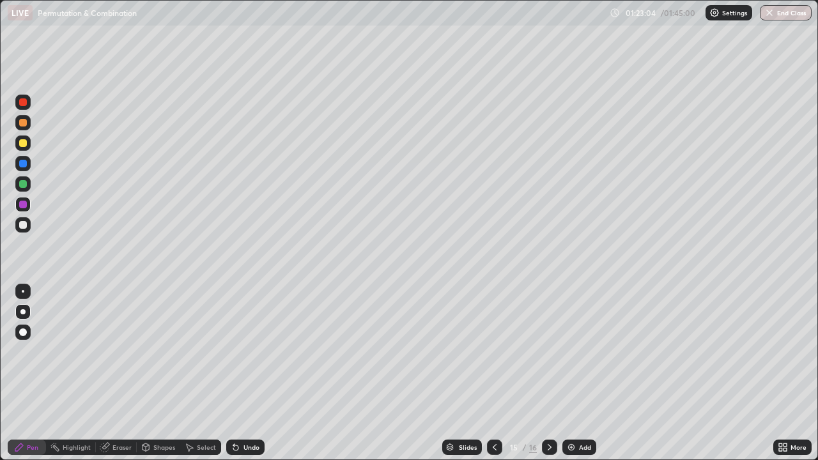
click at [244, 408] on div "Undo" at bounding box center [252, 447] width 16 height 6
click at [579, 408] on div "Add" at bounding box center [585, 447] width 12 height 6
click at [492, 408] on icon at bounding box center [495, 447] width 10 height 10
click at [548, 408] on icon at bounding box center [550, 447] width 10 height 10
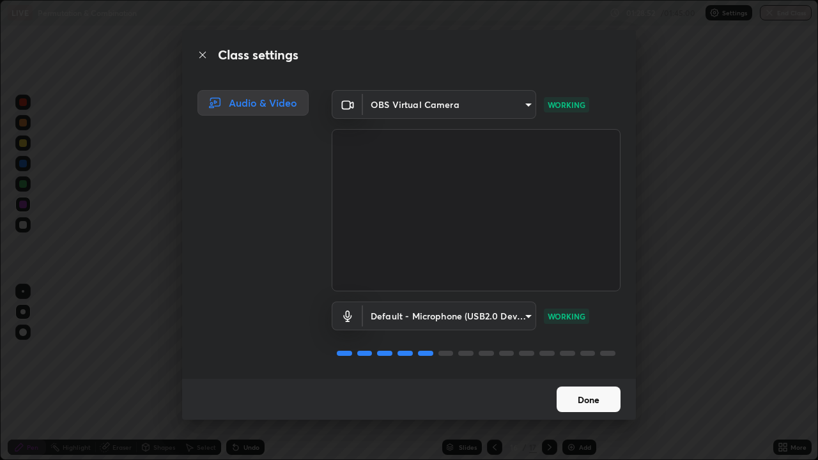
click at [573, 403] on button "Done" at bounding box center [589, 400] width 64 height 26
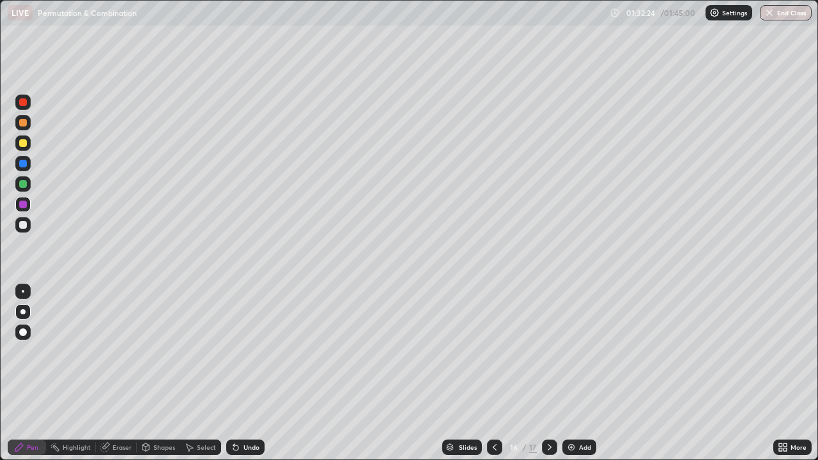
click at [252, 408] on div "Undo" at bounding box center [245, 447] width 38 height 15
click at [249, 408] on div "Undo" at bounding box center [252, 447] width 16 height 6
click at [248, 408] on div "Undo" at bounding box center [252, 447] width 16 height 6
click at [119, 408] on div "Eraser" at bounding box center [121, 447] width 19 height 6
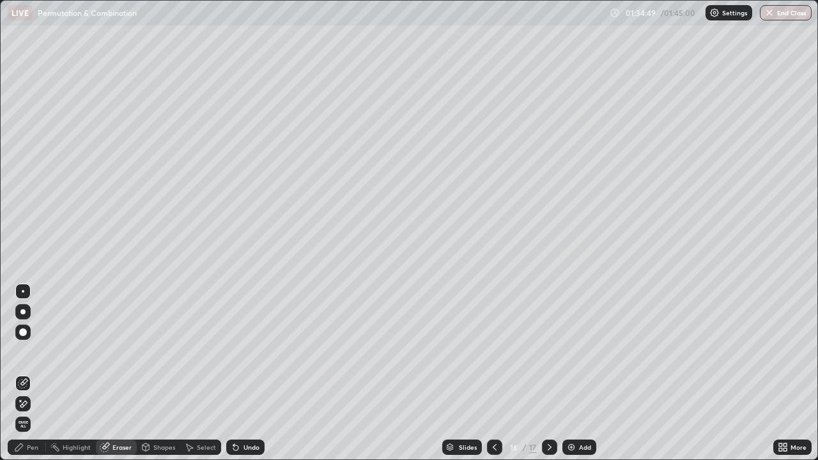
click at [206, 408] on div "Select" at bounding box center [206, 447] width 19 height 6
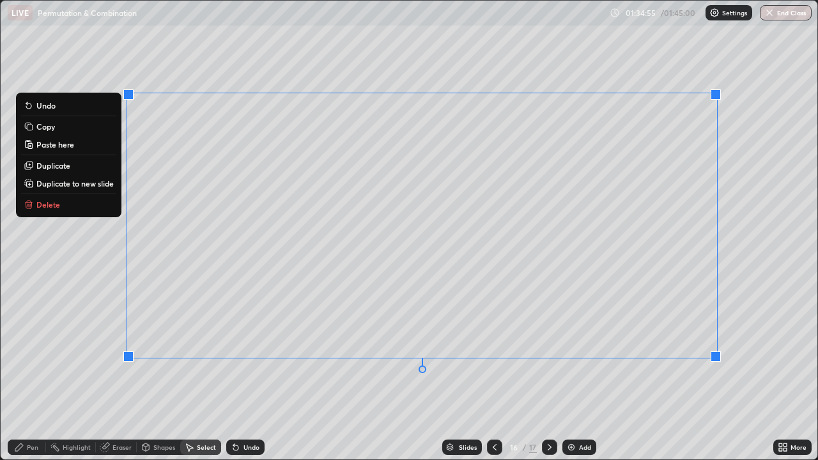
click at [45, 207] on p "Delete" at bounding box center [48, 204] width 24 height 10
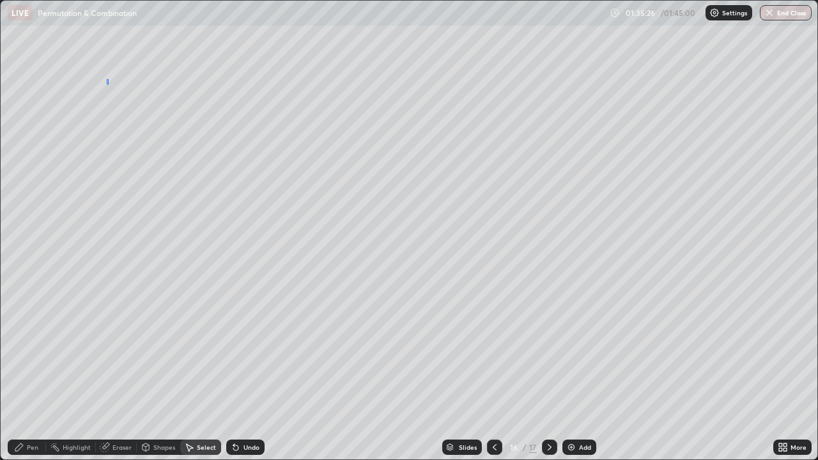
click at [109, 79] on div "0 ° Undo Copy Paste here Duplicate Duplicate to new slide Delete" at bounding box center [409, 230] width 817 height 459
click at [25, 408] on div "Pen" at bounding box center [27, 447] width 38 height 15
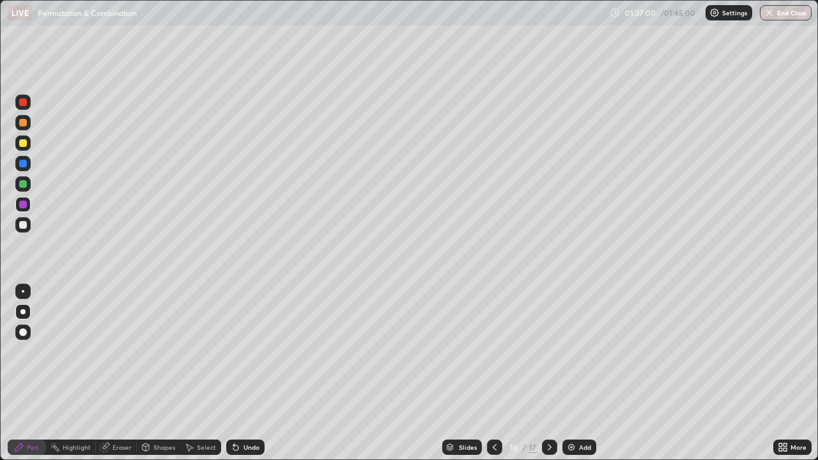
click at [574, 408] on img at bounding box center [571, 447] width 10 height 10
click at [460, 408] on div "Slides" at bounding box center [468, 447] width 18 height 6
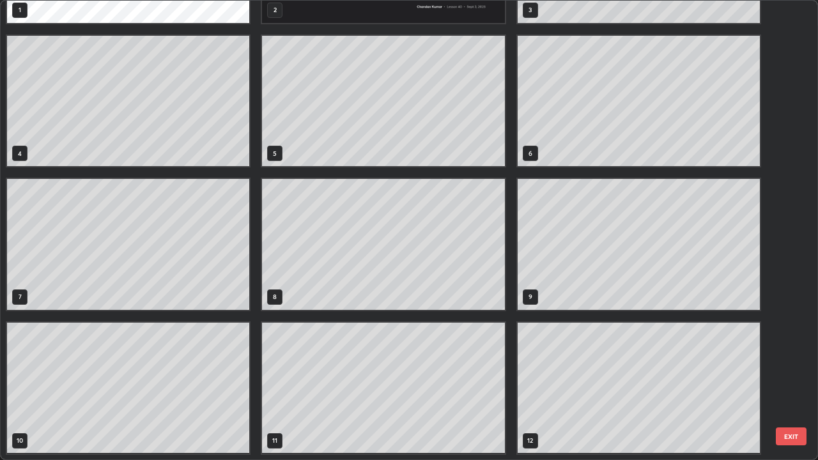
scroll to position [112, 0]
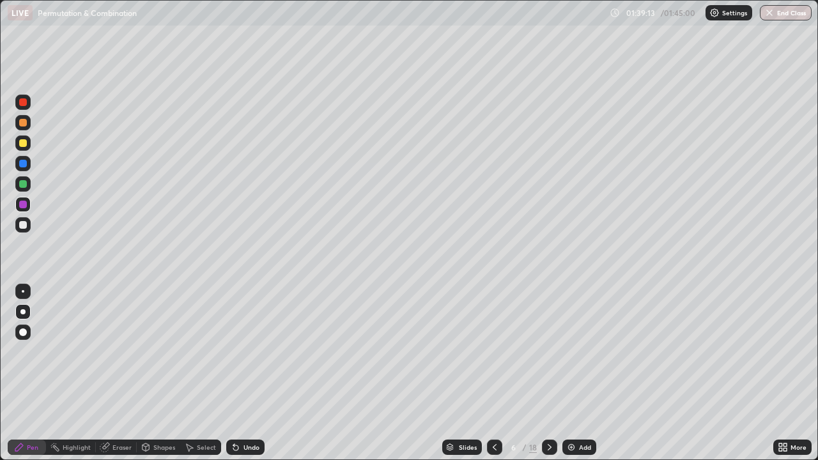
click at [469, 408] on div "Slides" at bounding box center [468, 447] width 18 height 6
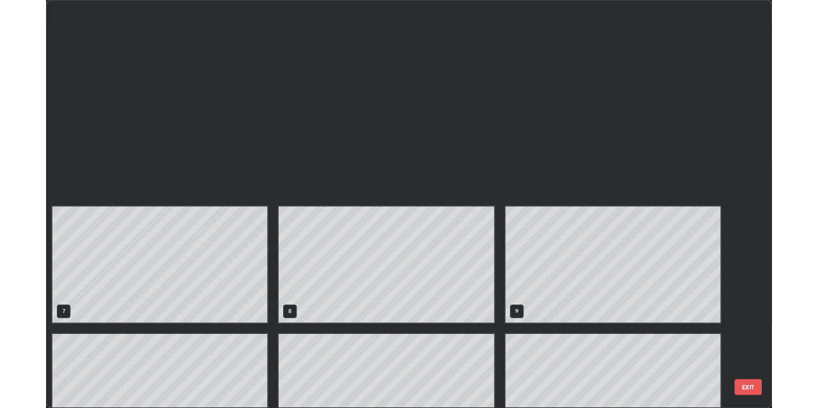
scroll to position [402, 0]
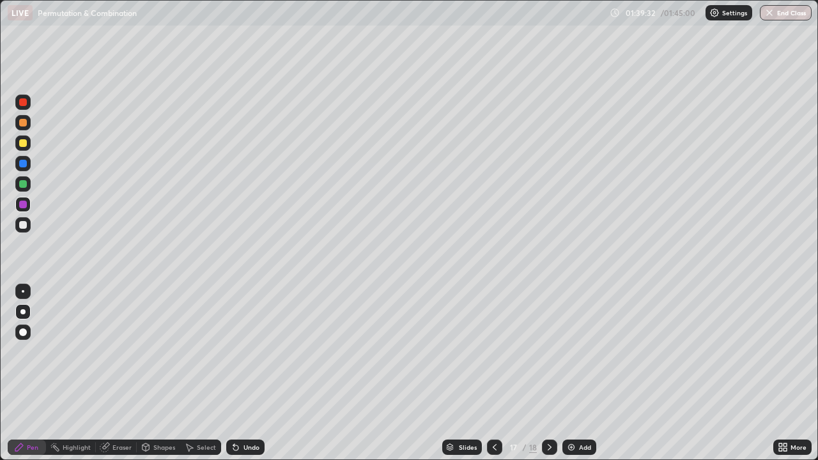
click at [121, 408] on div "Eraser" at bounding box center [121, 447] width 19 height 6
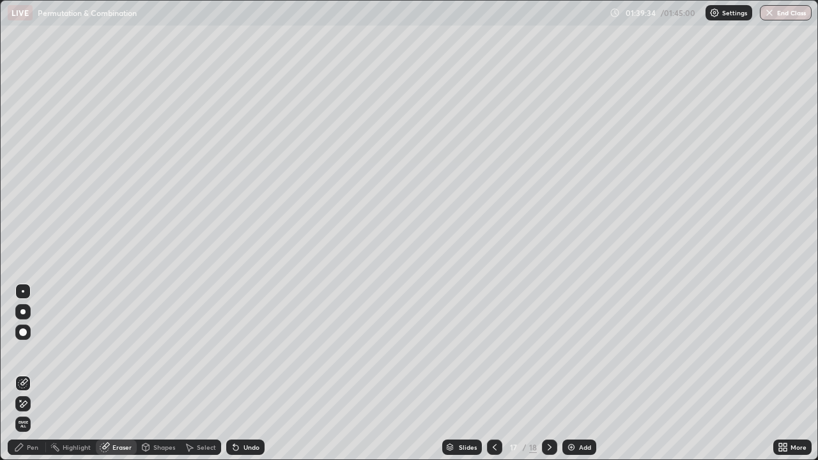
click at [31, 408] on div "Pen" at bounding box center [33, 447] width 12 height 6
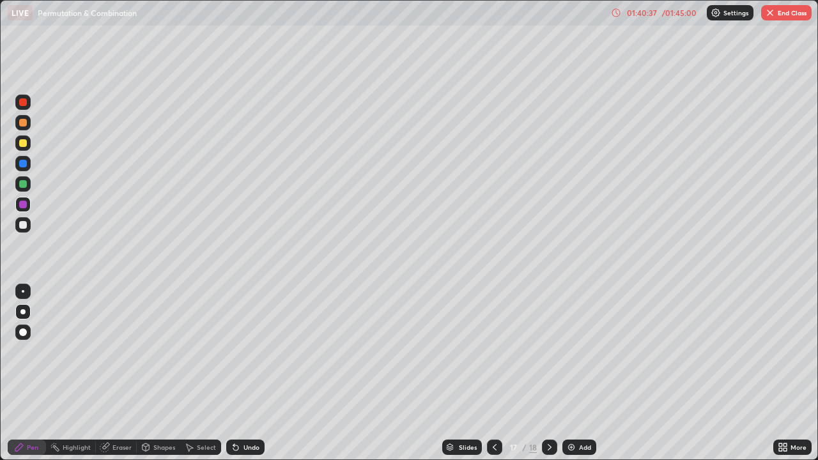
click at [548, 408] on icon at bounding box center [550, 447] width 10 height 10
click at [241, 408] on div "Undo" at bounding box center [245, 447] width 38 height 15
click at [239, 408] on div "Undo" at bounding box center [245, 447] width 38 height 15
click at [241, 408] on div "Undo" at bounding box center [245, 447] width 38 height 15
click at [577, 408] on div "Add" at bounding box center [579, 447] width 34 height 15
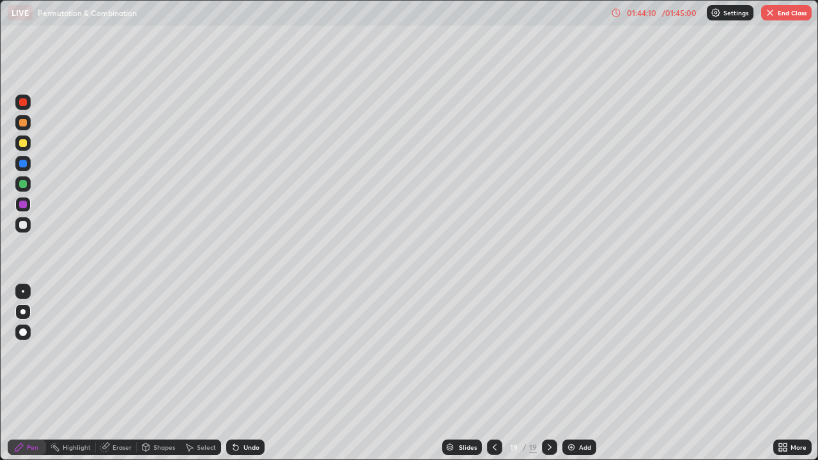
click at [244, 408] on div "Undo" at bounding box center [252, 447] width 16 height 6
click at [244, 408] on div "Undo" at bounding box center [245, 447] width 38 height 15
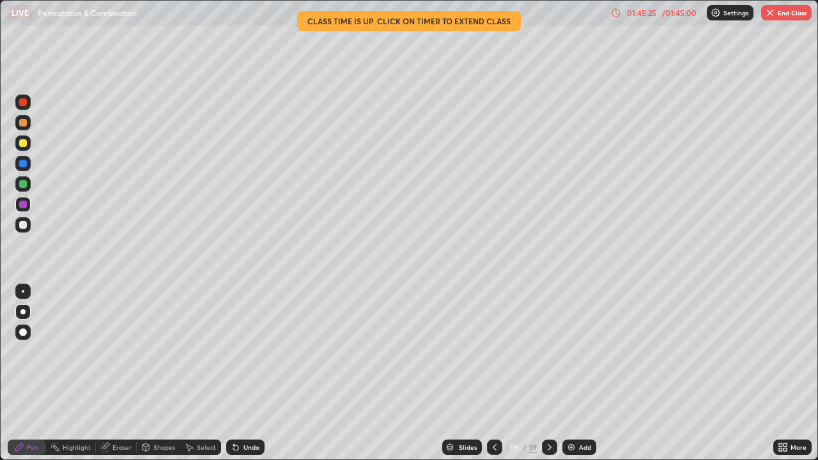
click at [781, 13] on button "End Class" at bounding box center [786, 12] width 50 height 15
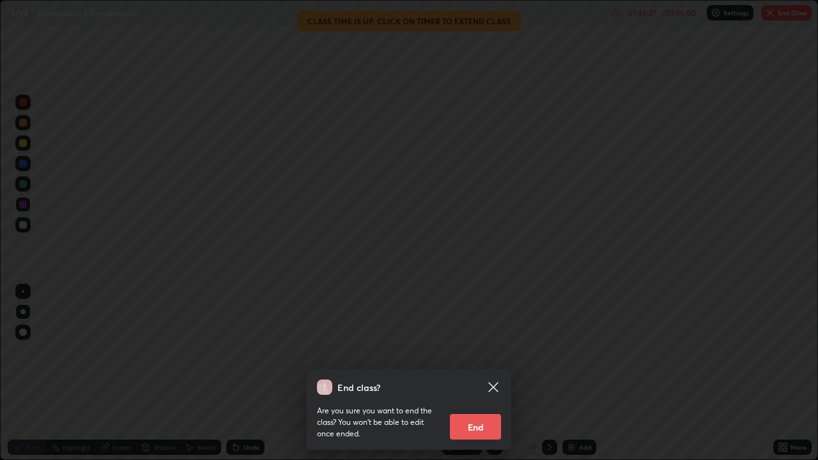
click at [474, 408] on button "End" at bounding box center [475, 427] width 51 height 26
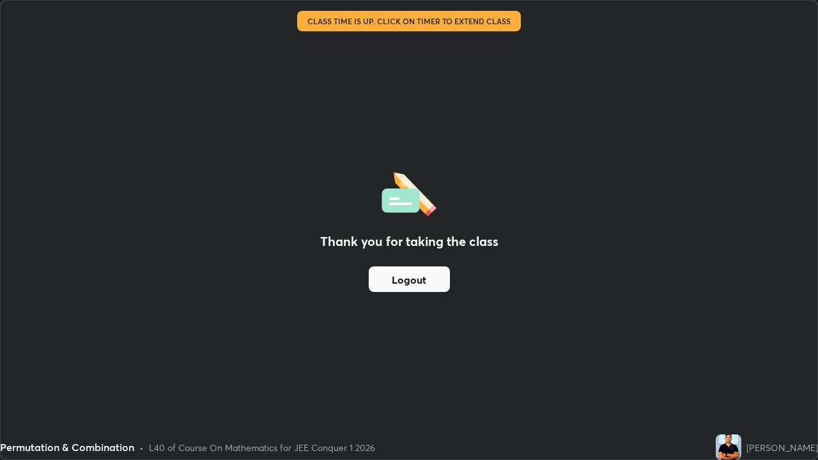
click at [391, 279] on button "Logout" at bounding box center [409, 280] width 81 height 26
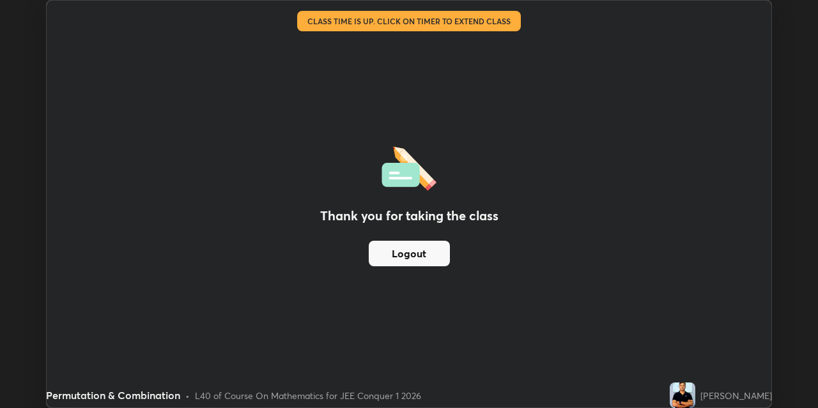
scroll to position [63509, 63100]
